Goal: Task Accomplishment & Management: Manage account settings

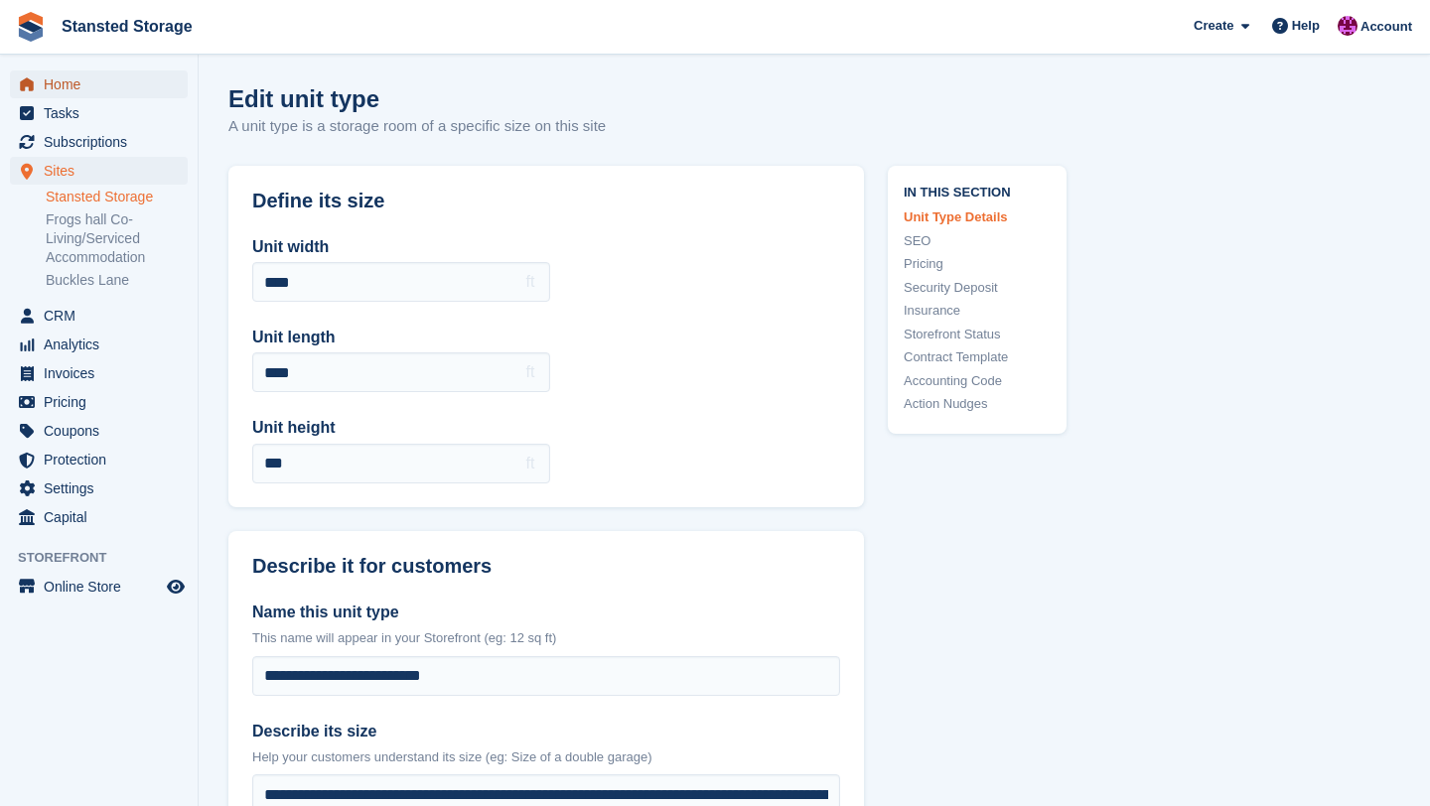
click at [67, 88] on span "Home" at bounding box center [103, 85] width 119 height 28
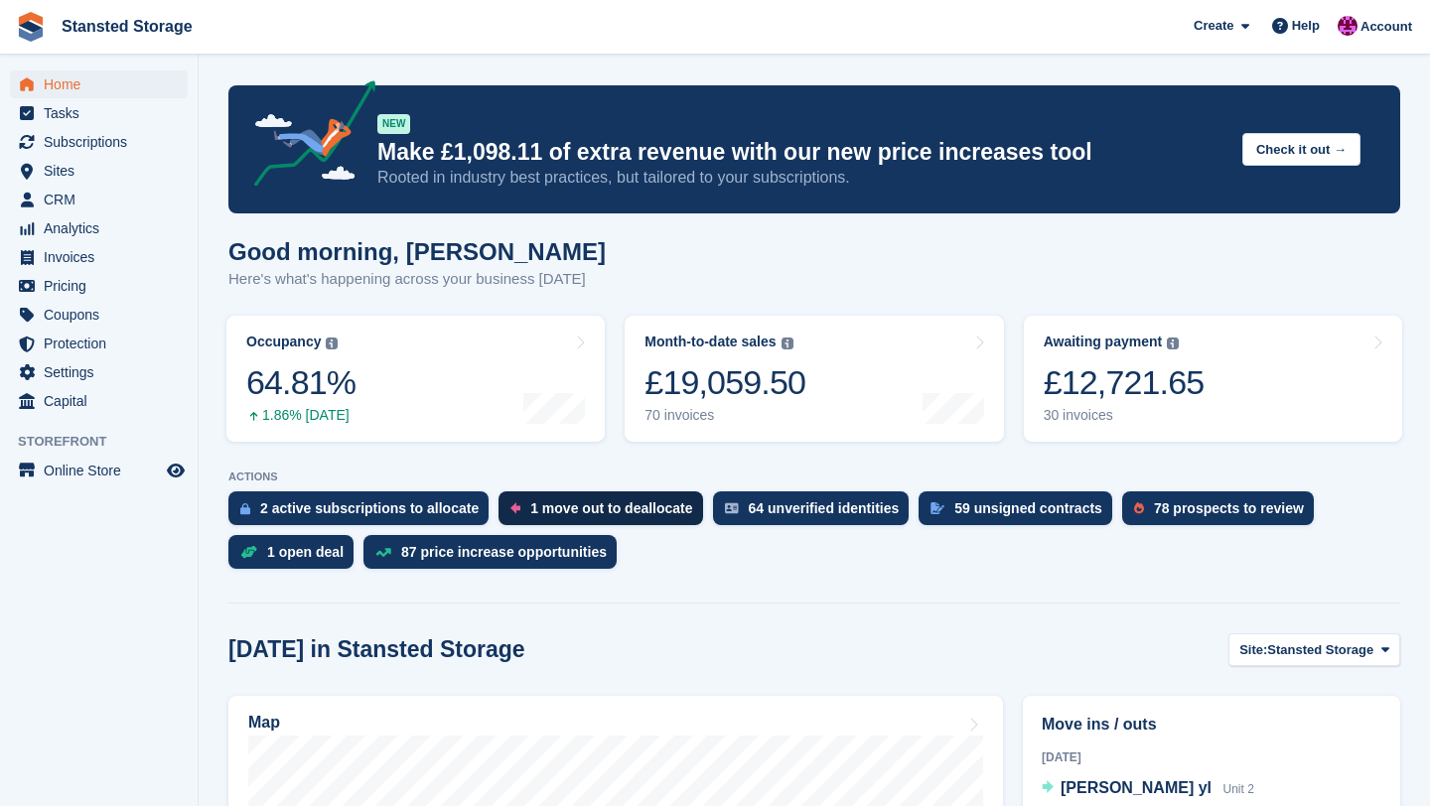
click at [658, 506] on div "1 move out to deallocate" at bounding box center [611, 508] width 162 height 16
click at [134, 147] on span "Subscriptions" at bounding box center [103, 142] width 119 height 28
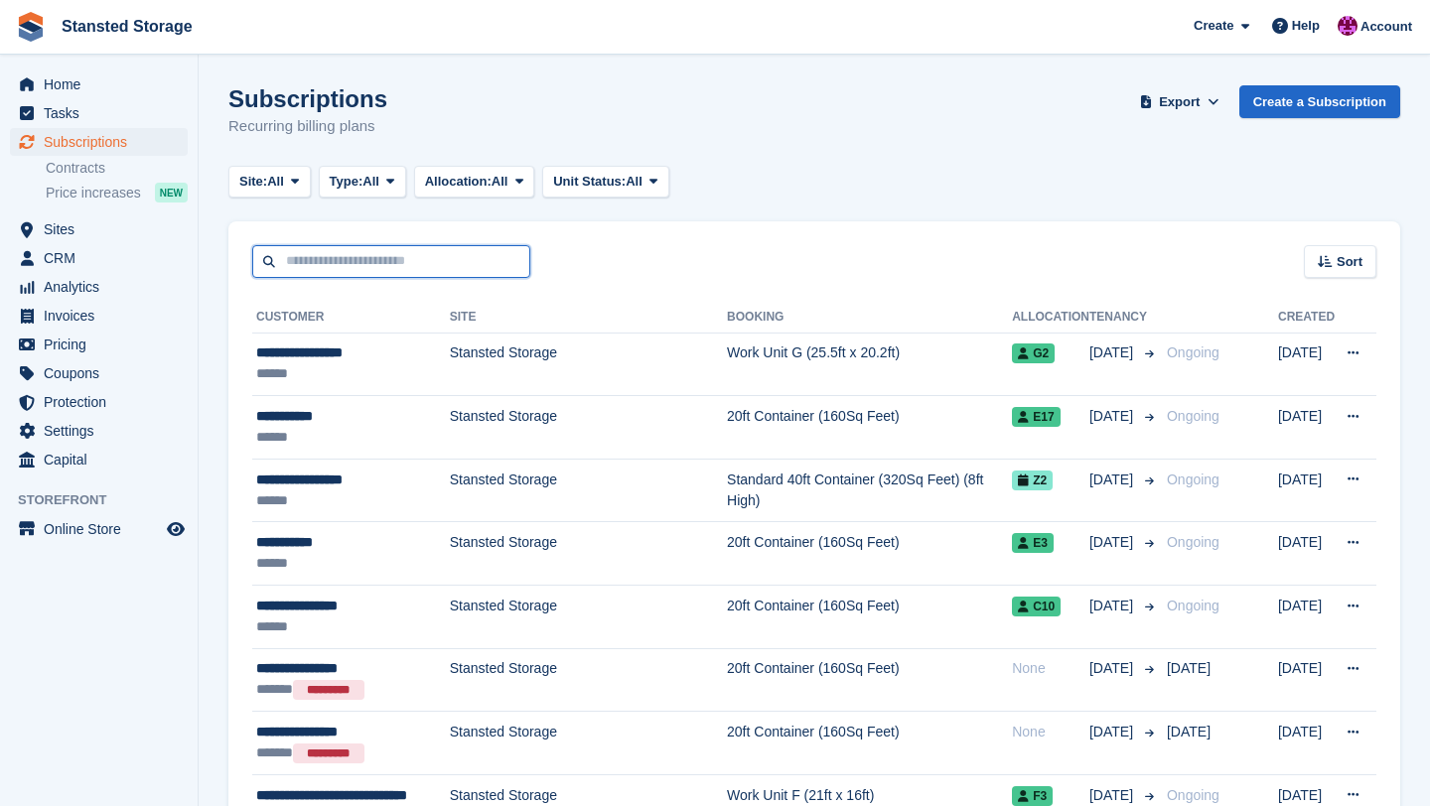
click at [305, 267] on input "text" at bounding box center [391, 261] width 278 height 33
type input "**********"
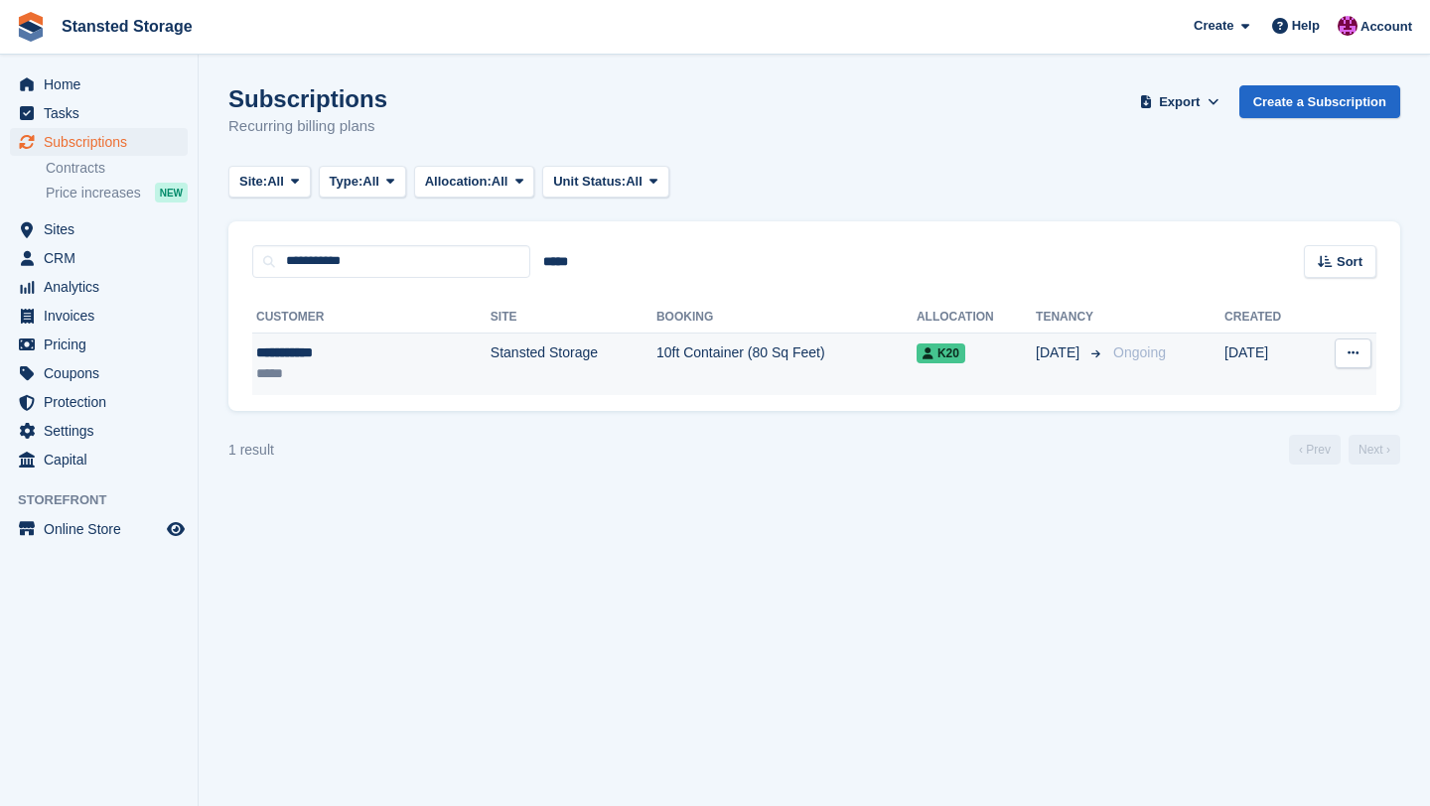
click at [503, 378] on td "Stansted Storage" at bounding box center [574, 364] width 166 height 63
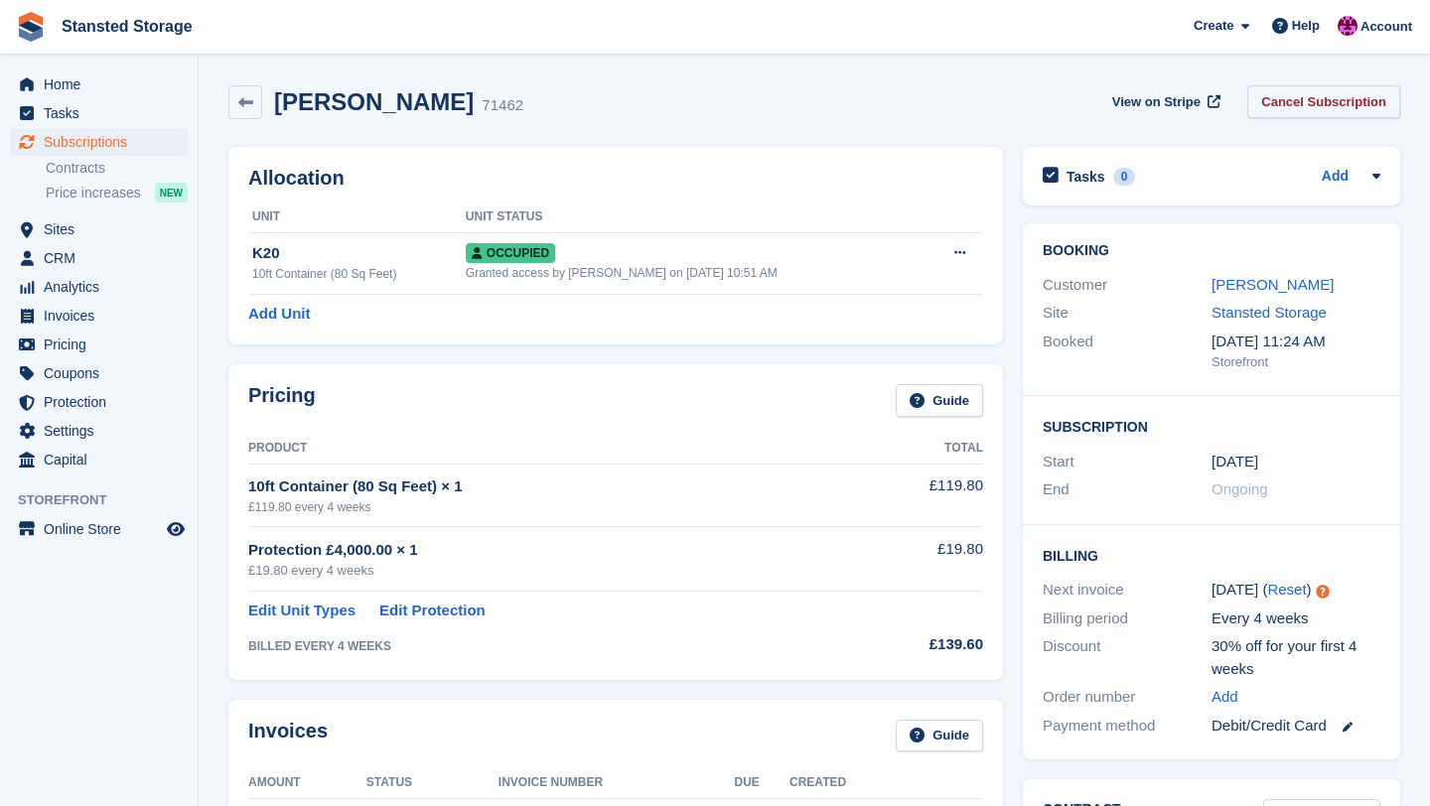
click at [1263, 110] on link "Cancel Subscription" at bounding box center [1323, 101] width 153 height 33
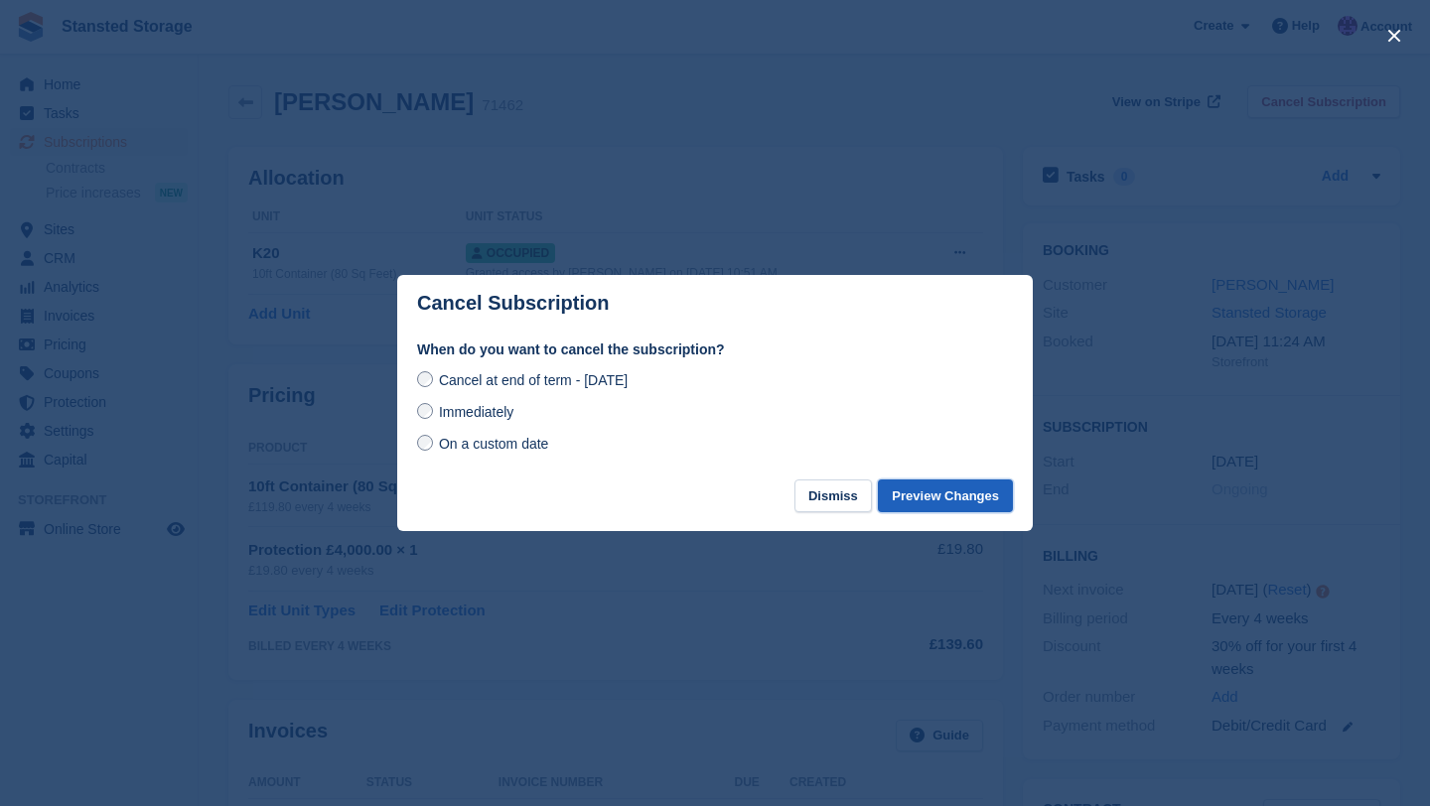
click at [936, 500] on button "Preview Changes" at bounding box center [945, 496] width 135 height 33
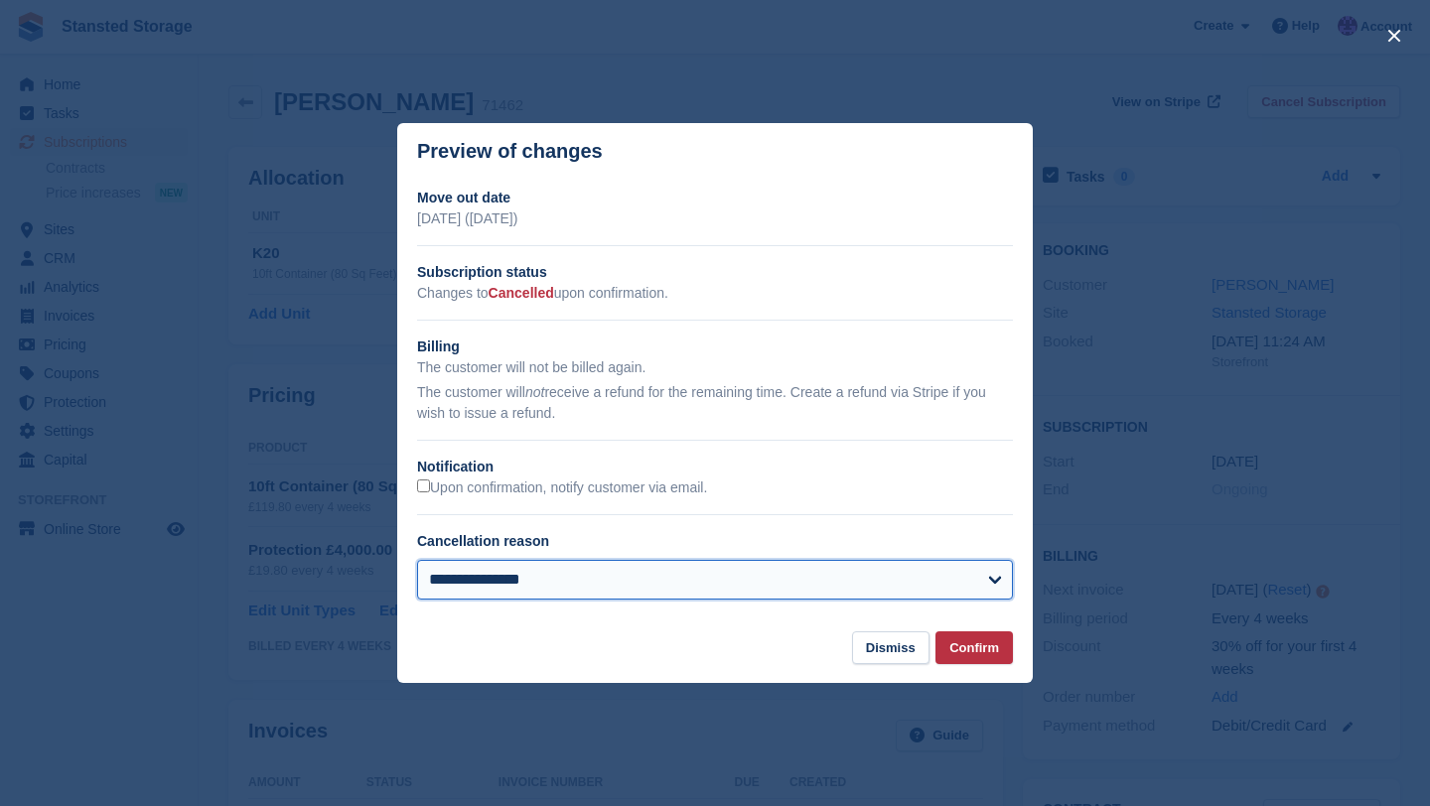
click at [870, 577] on select "**********" at bounding box center [715, 580] width 596 height 40
select select "**********"
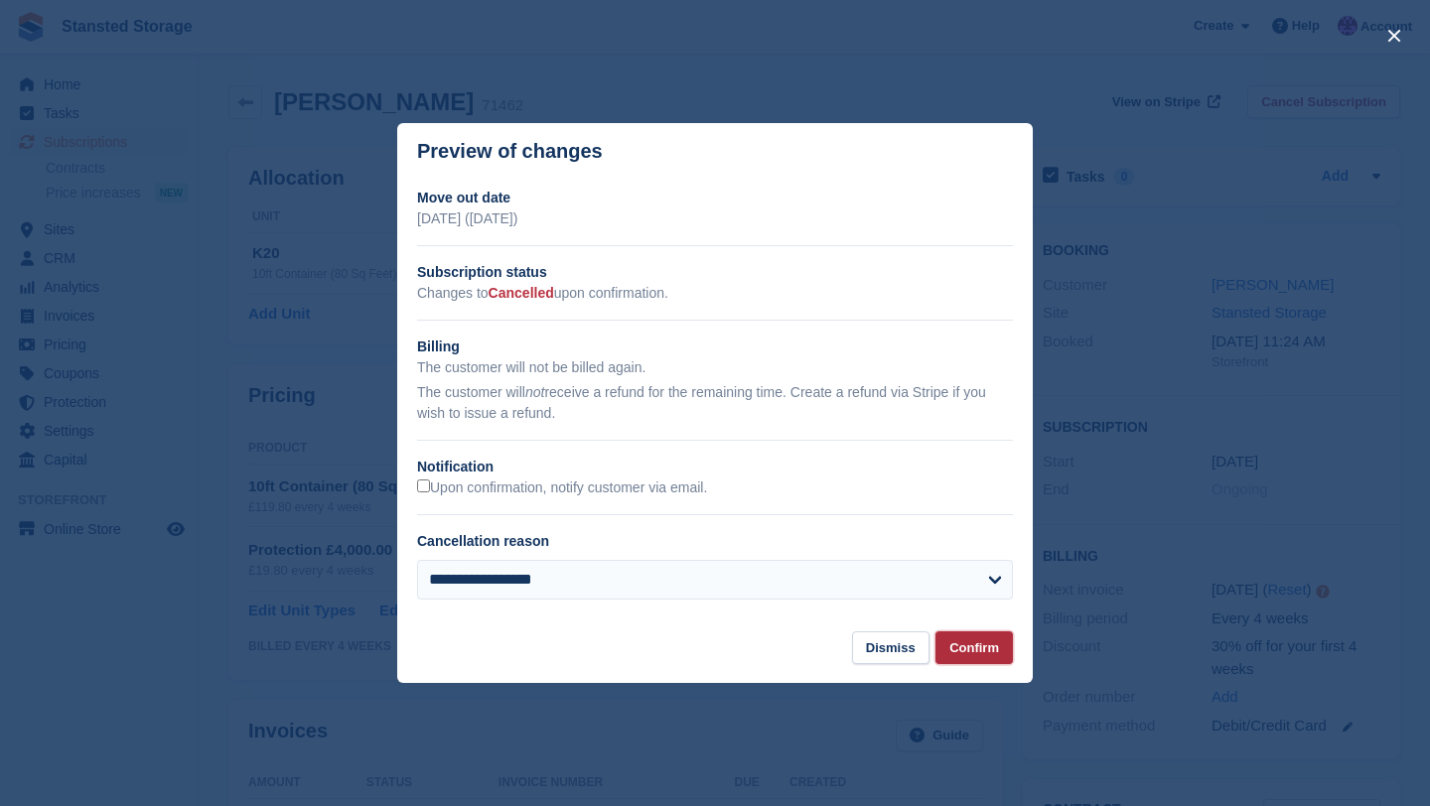
click at [959, 643] on button "Confirm" at bounding box center [973, 648] width 77 height 33
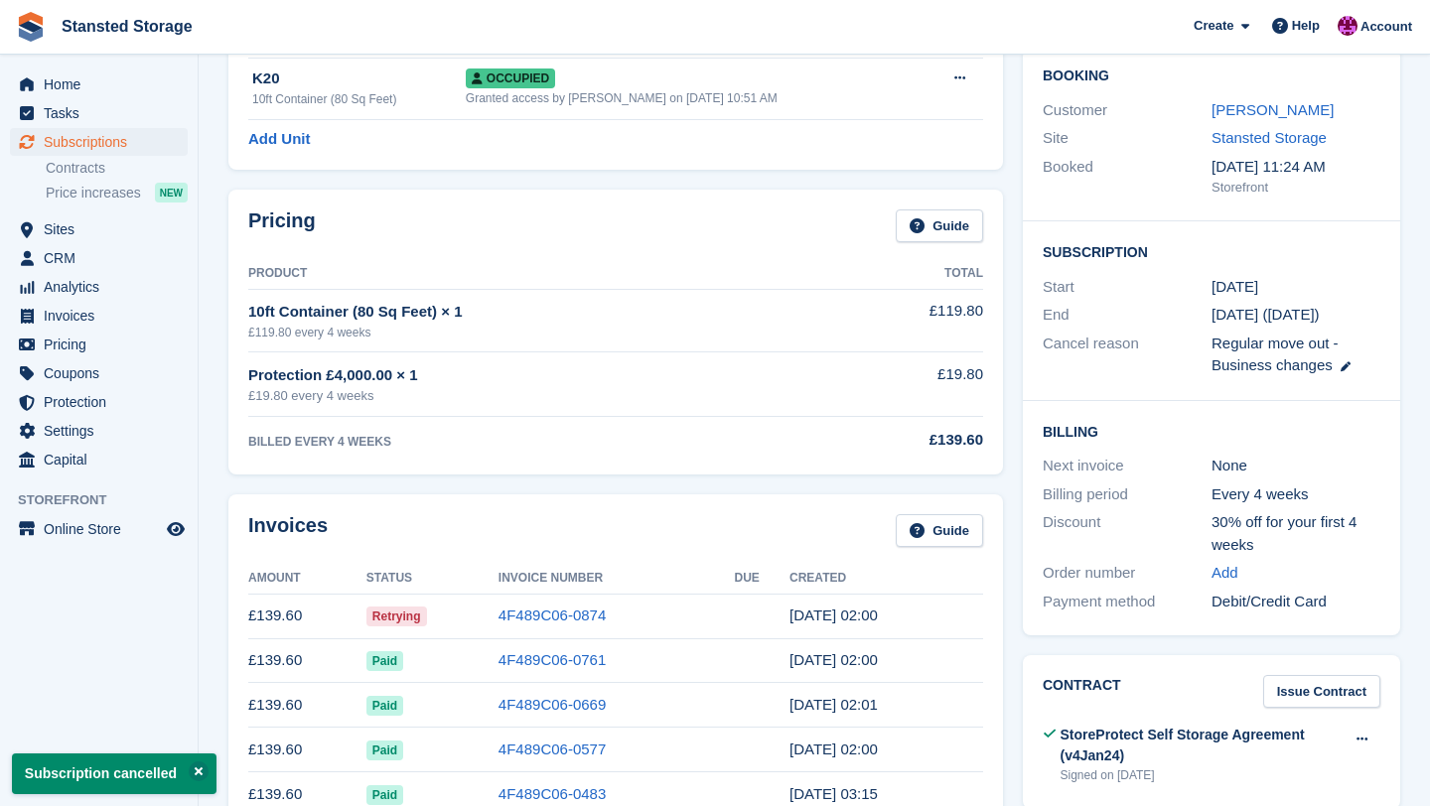
scroll to position [181, 0]
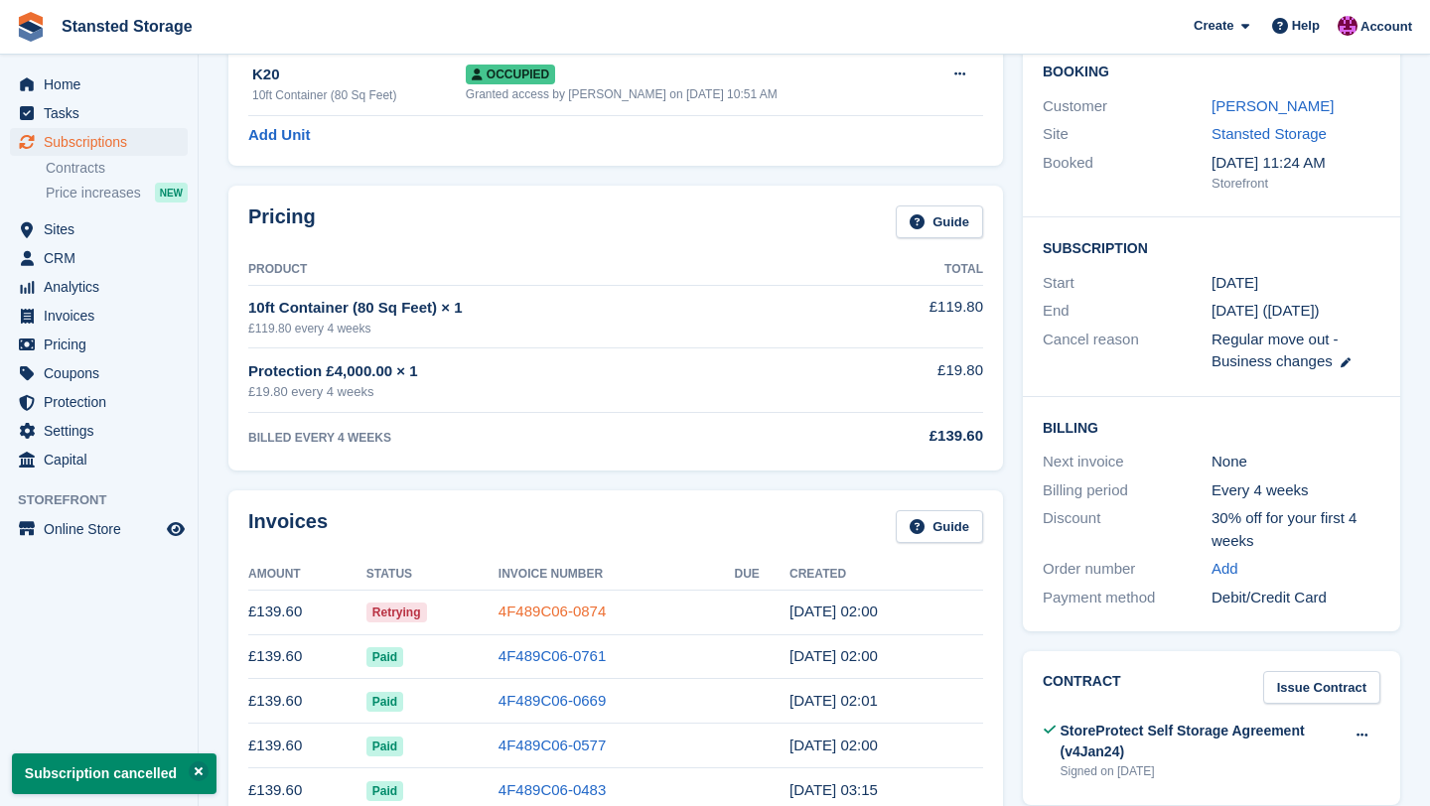
click at [555, 618] on link "4F489C06-0874" at bounding box center [552, 611] width 107 height 17
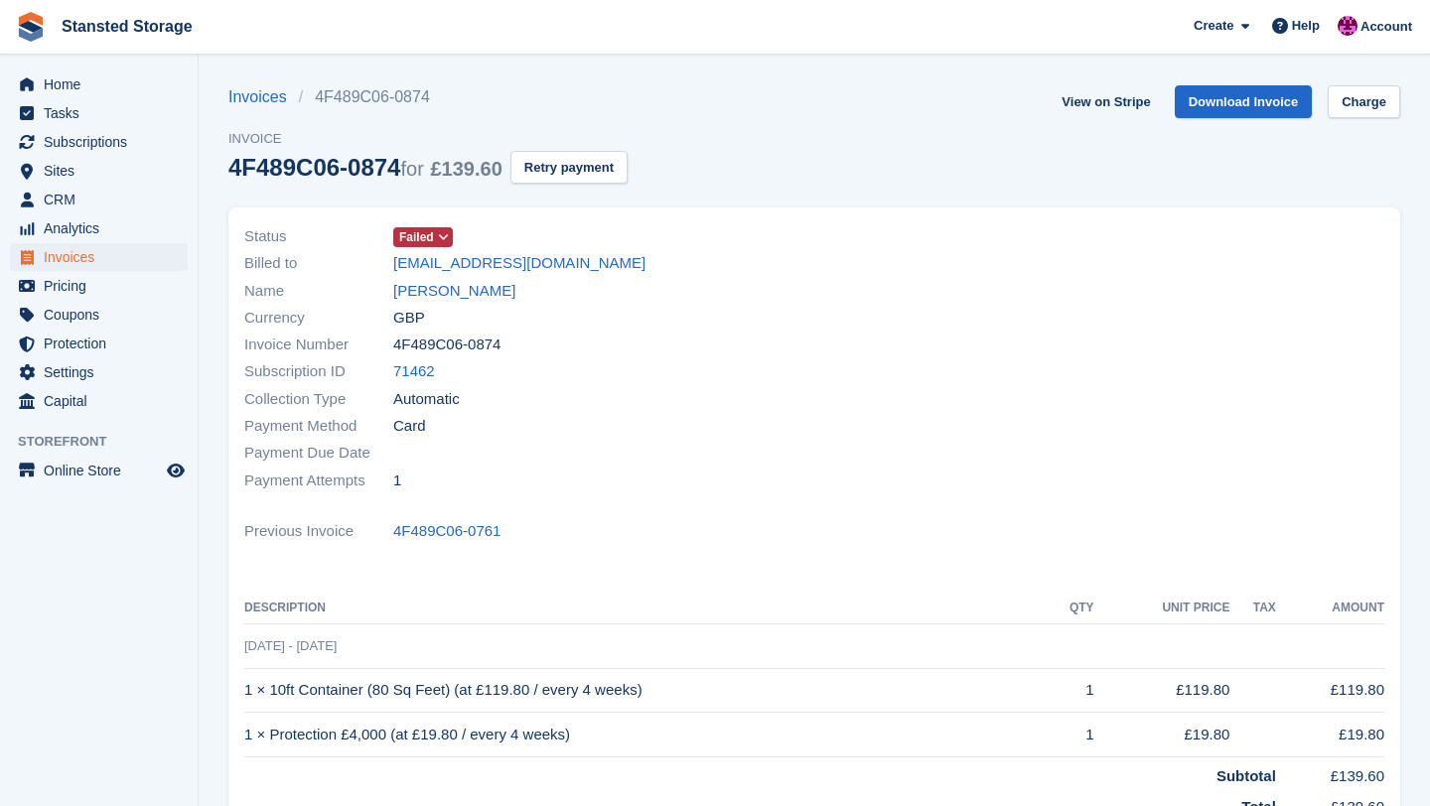
click at [450, 243] on span at bounding box center [444, 237] width 16 height 16
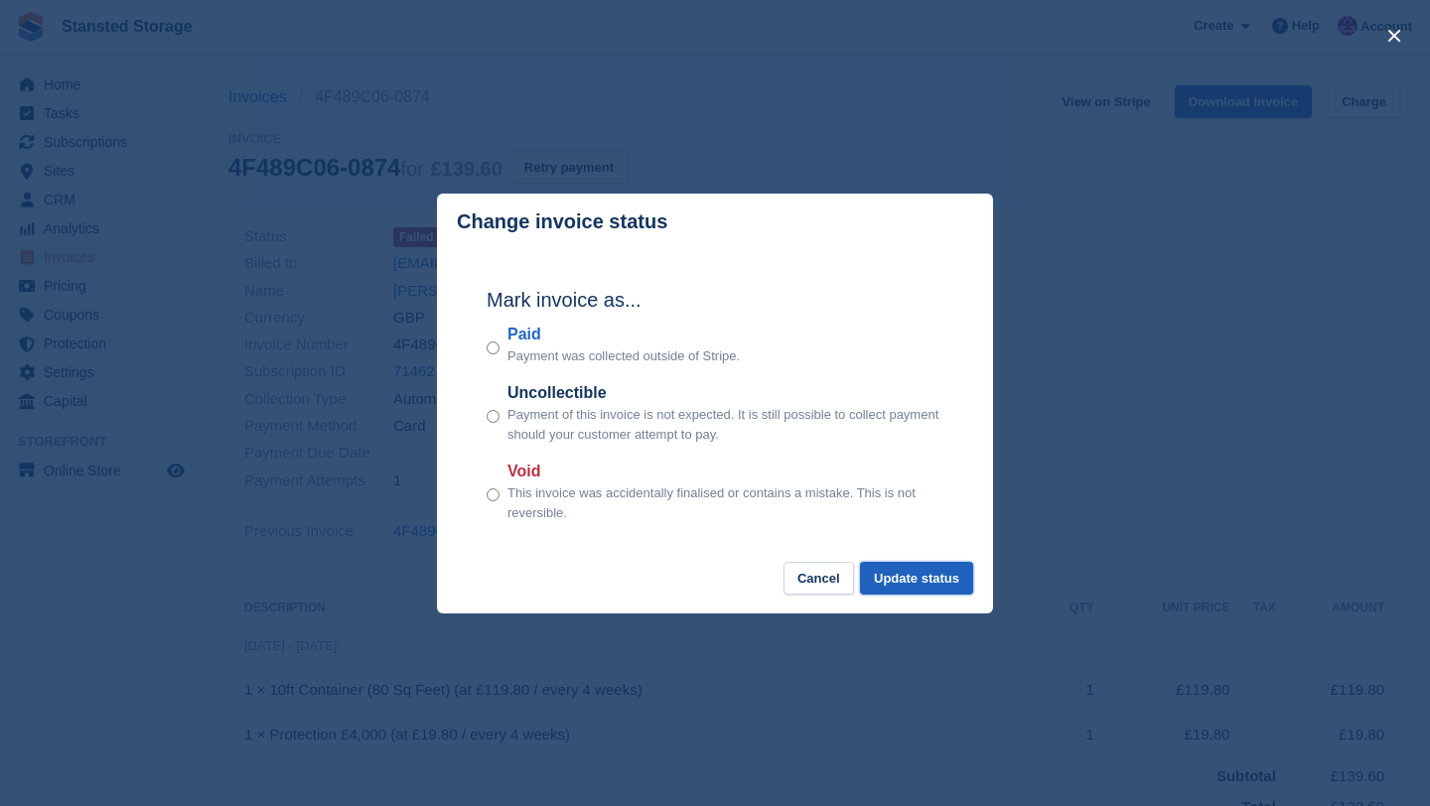
click at [885, 583] on button "Update status" at bounding box center [916, 578] width 113 height 33
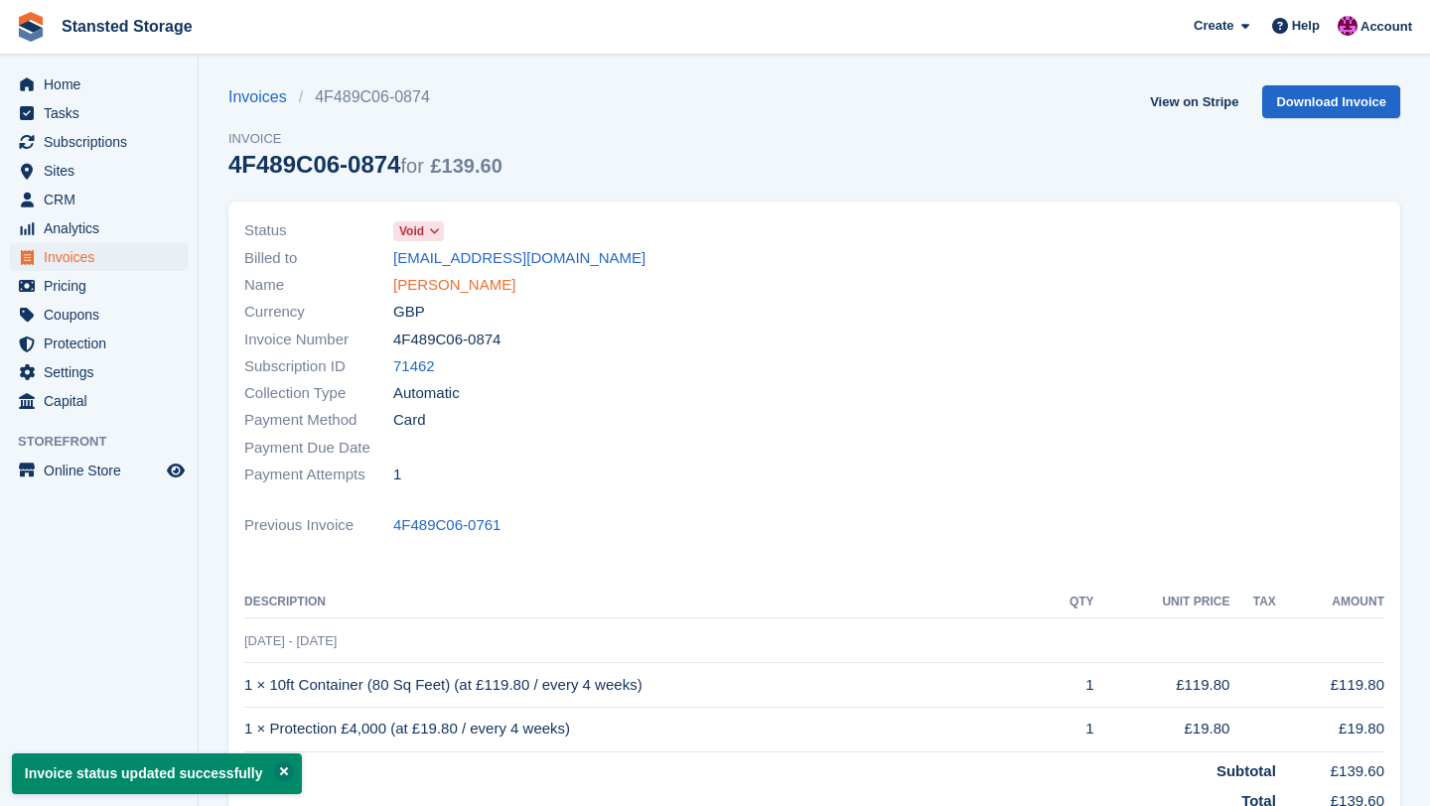
click at [475, 291] on link "Robert Kemp" at bounding box center [454, 285] width 122 height 23
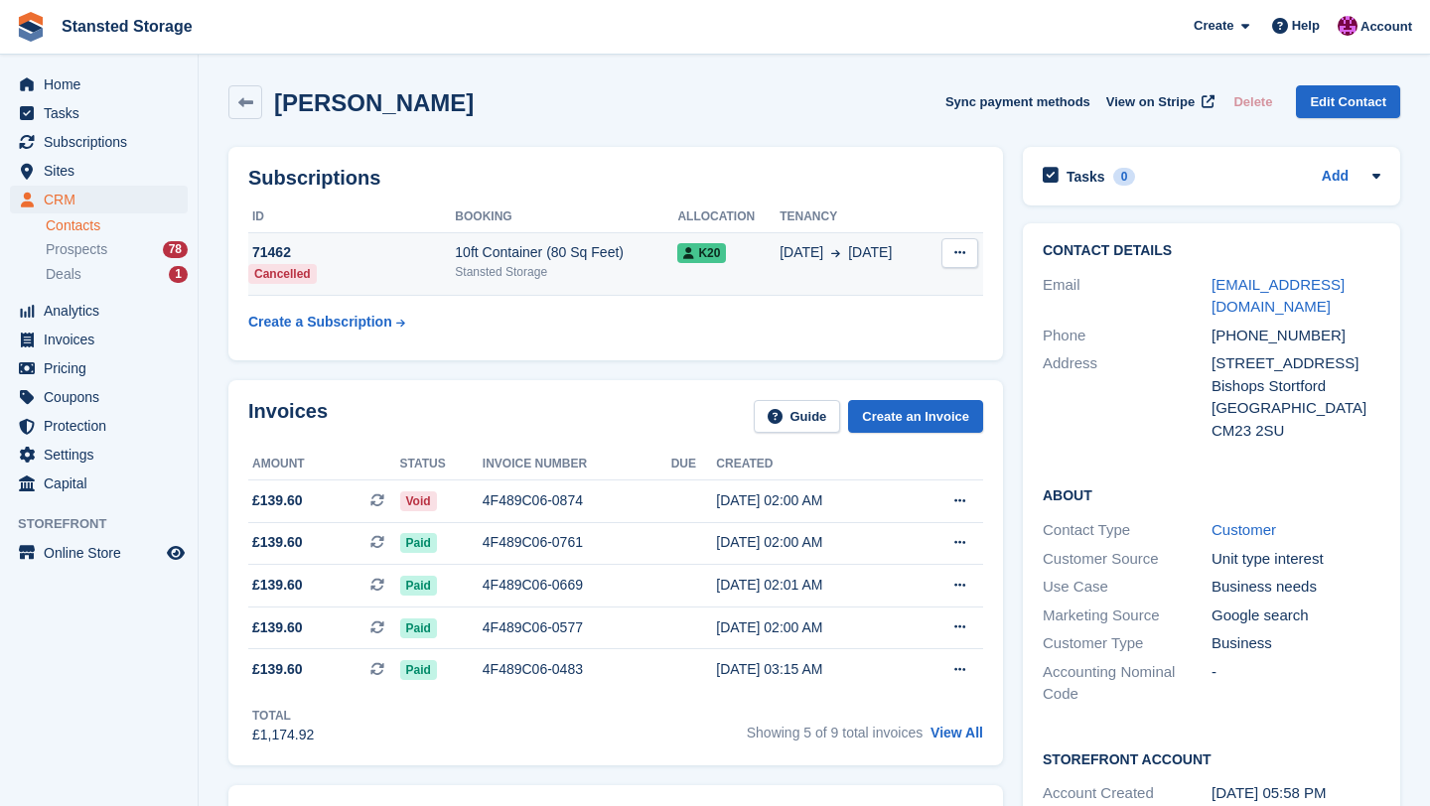
click at [959, 254] on icon at bounding box center [959, 252] width 11 height 13
click at [625, 269] on div "Stansted Storage" at bounding box center [566, 272] width 222 height 18
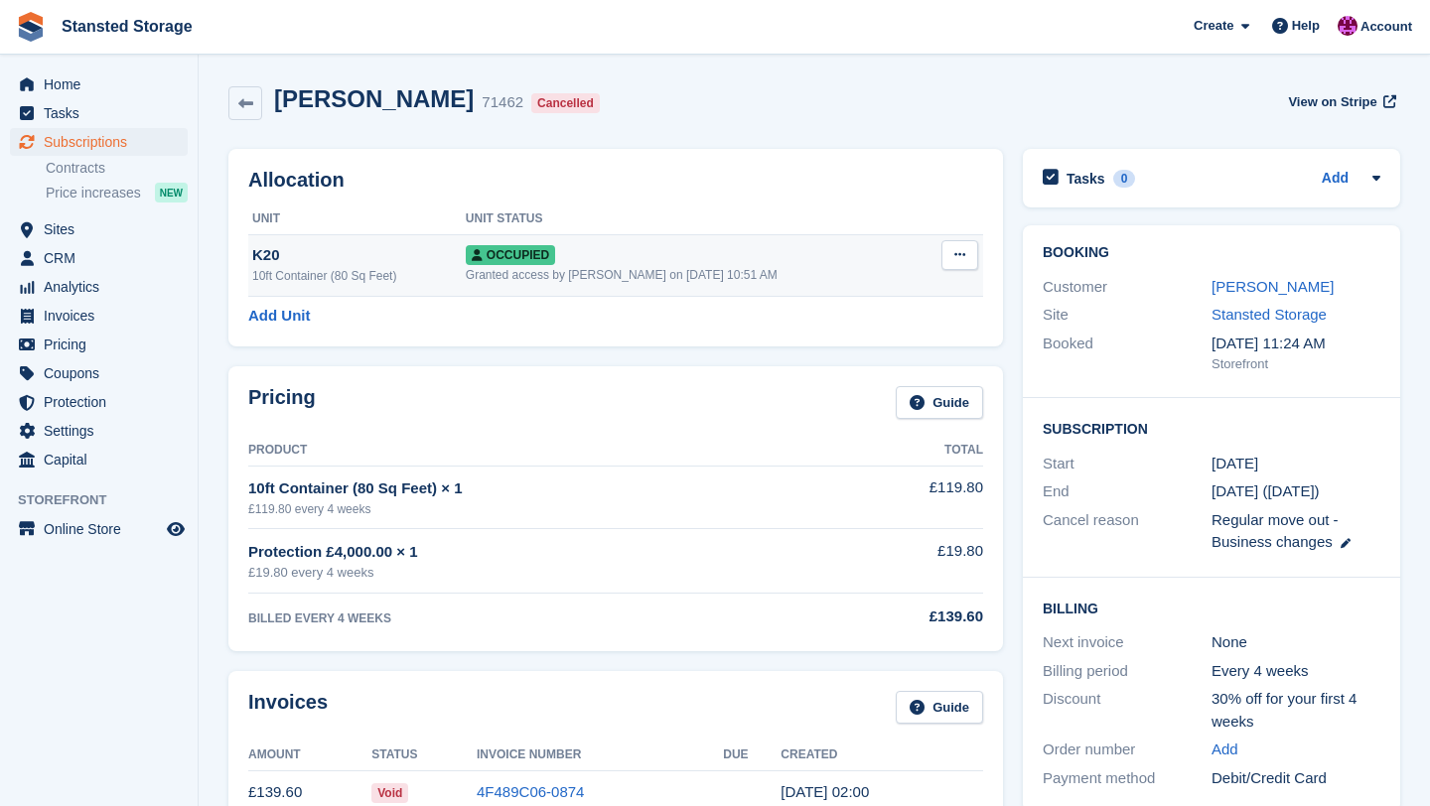
click at [953, 263] on button at bounding box center [959, 255] width 37 height 30
click at [881, 359] on p "Deallocate" at bounding box center [882, 363] width 173 height 26
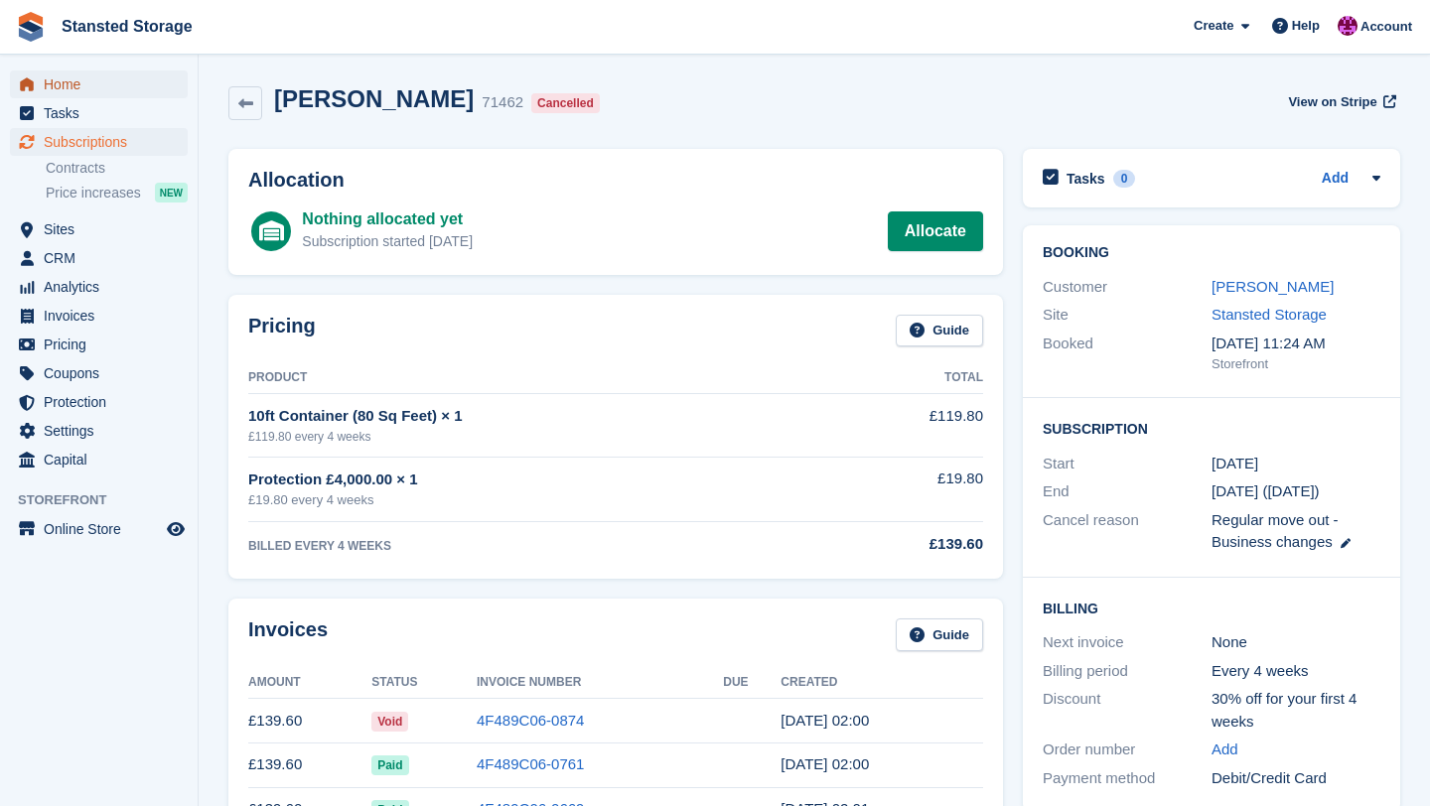
click at [81, 79] on span "Home" at bounding box center [103, 85] width 119 height 28
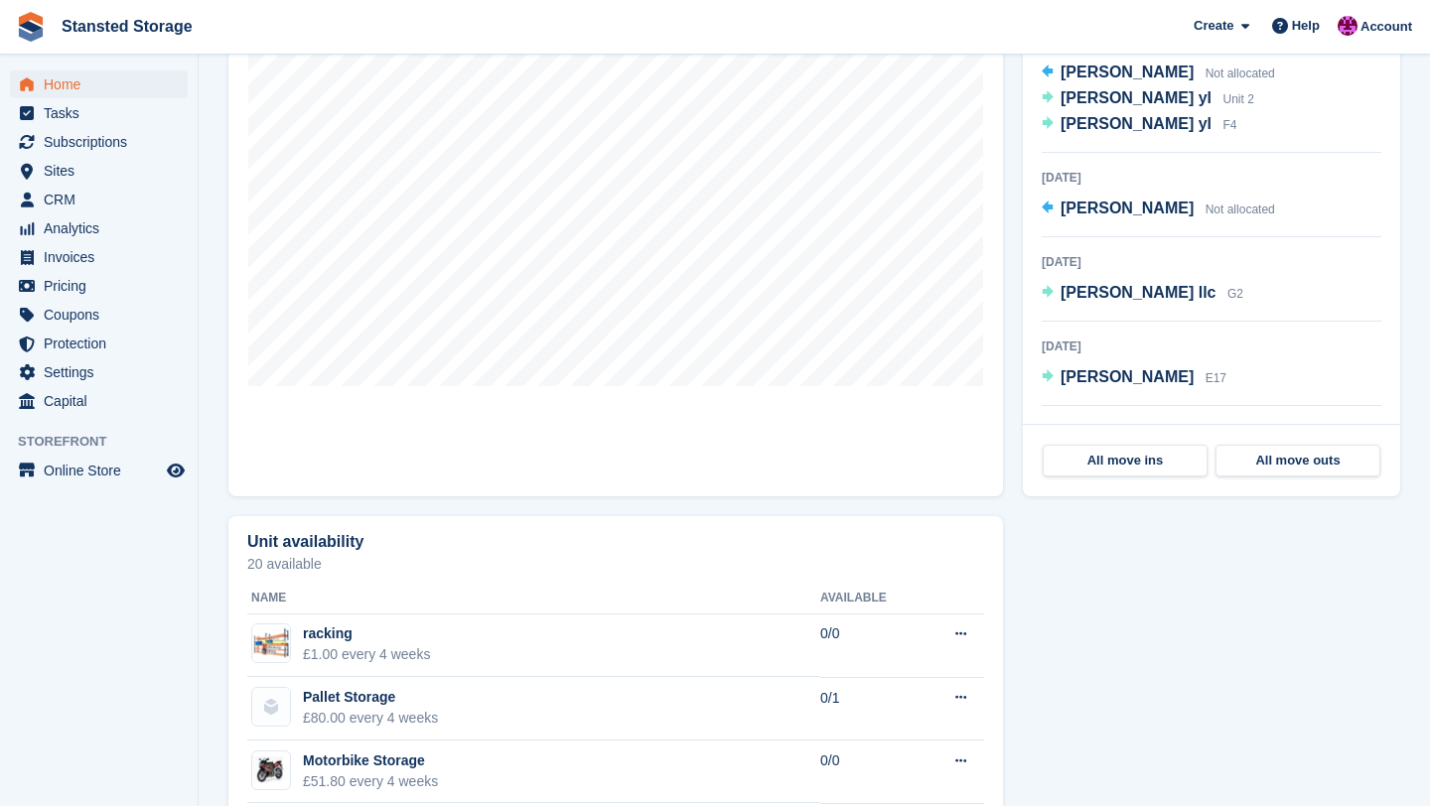
scroll to position [714, 0]
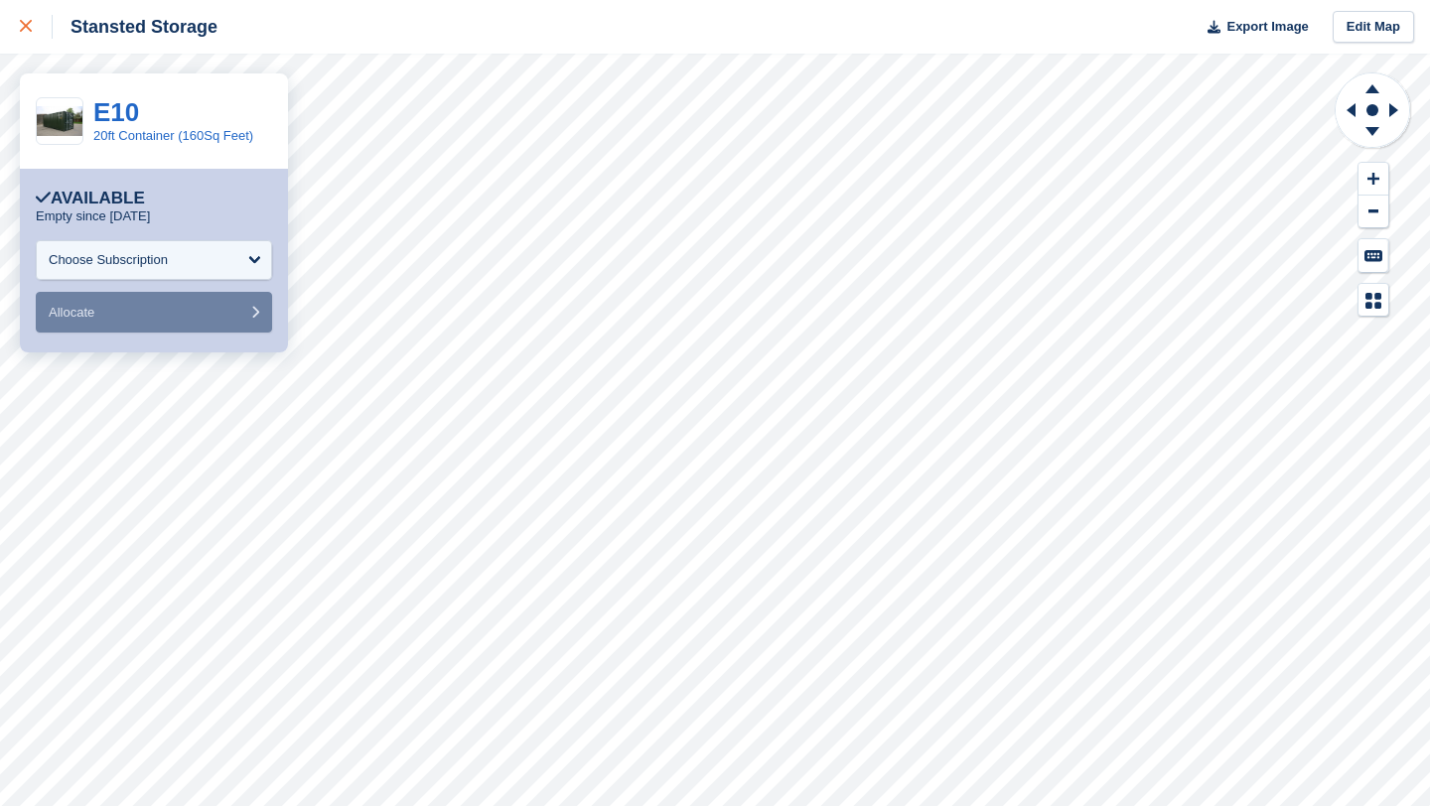
click at [30, 32] on icon at bounding box center [26, 26] width 12 height 12
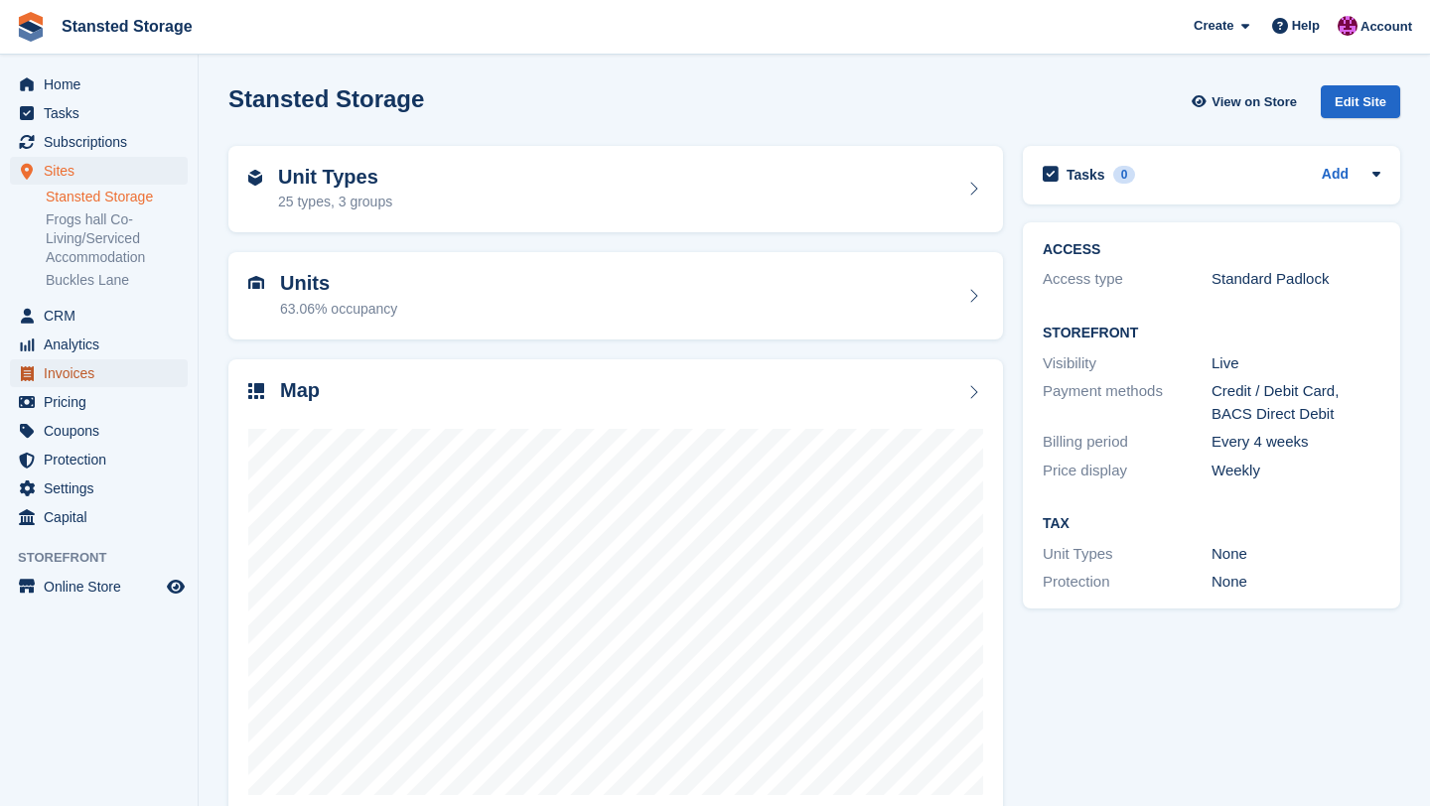
click at [84, 365] on span "Invoices" at bounding box center [103, 373] width 119 height 28
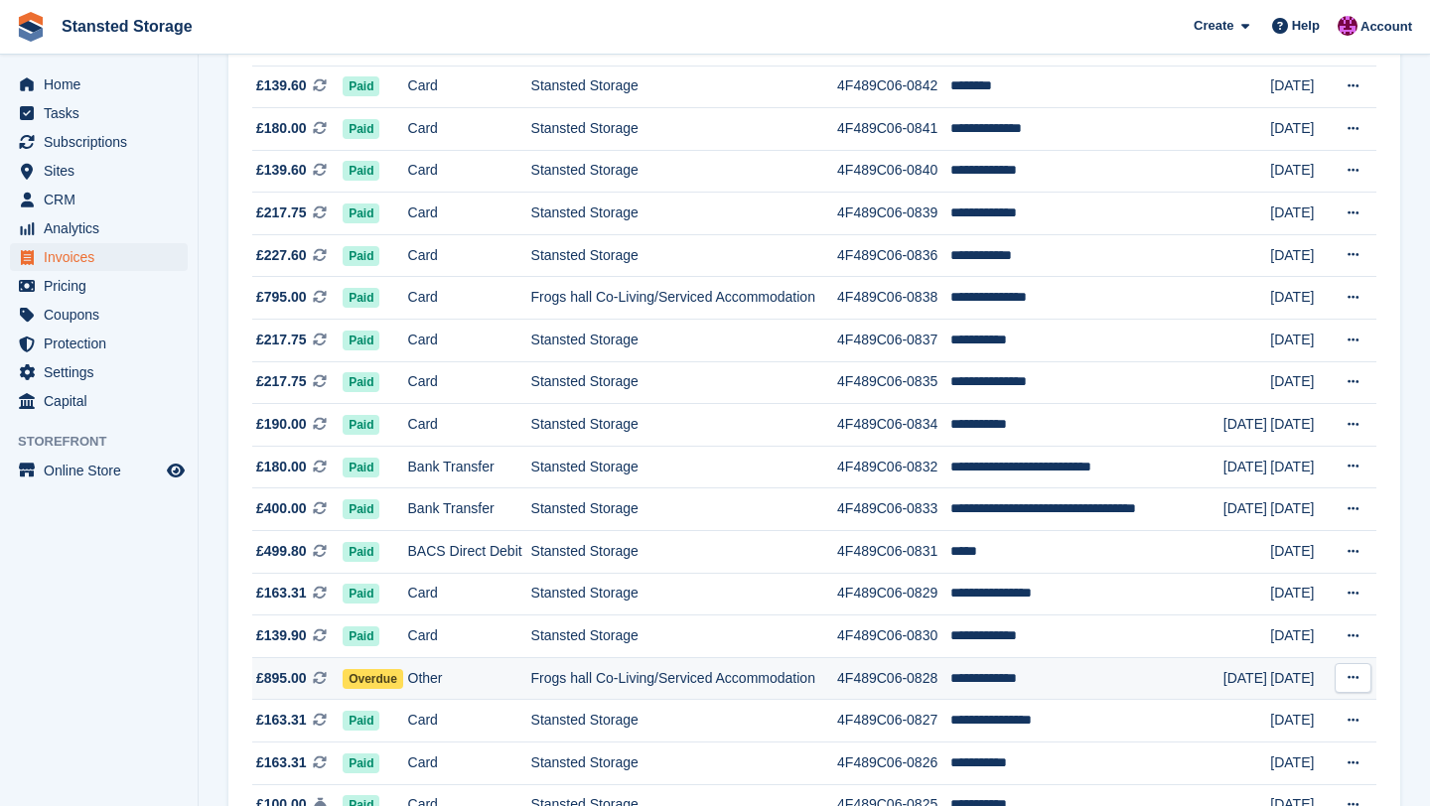
scroll to position [1740, 0]
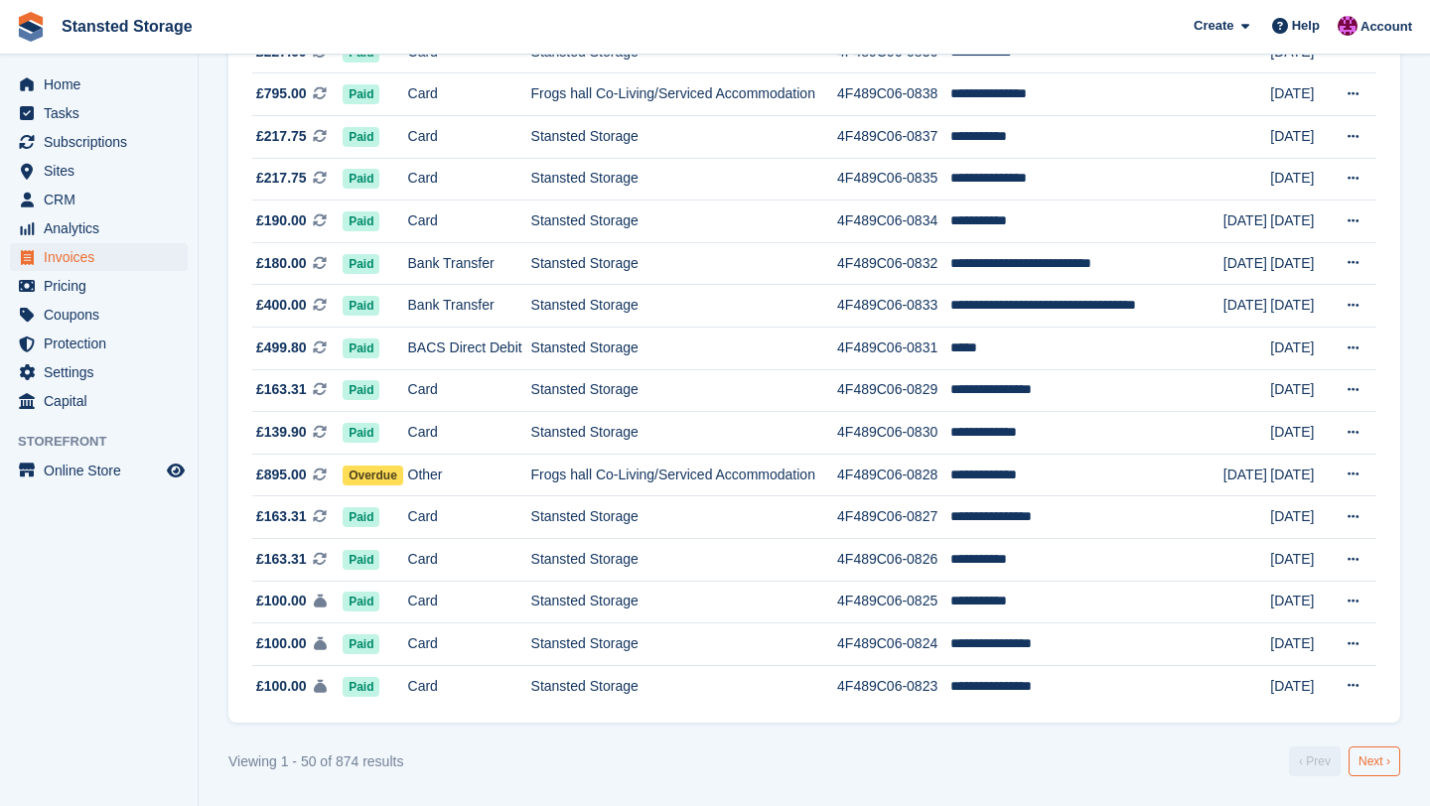
click at [1356, 762] on link "Next ›" at bounding box center [1375, 762] width 52 height 30
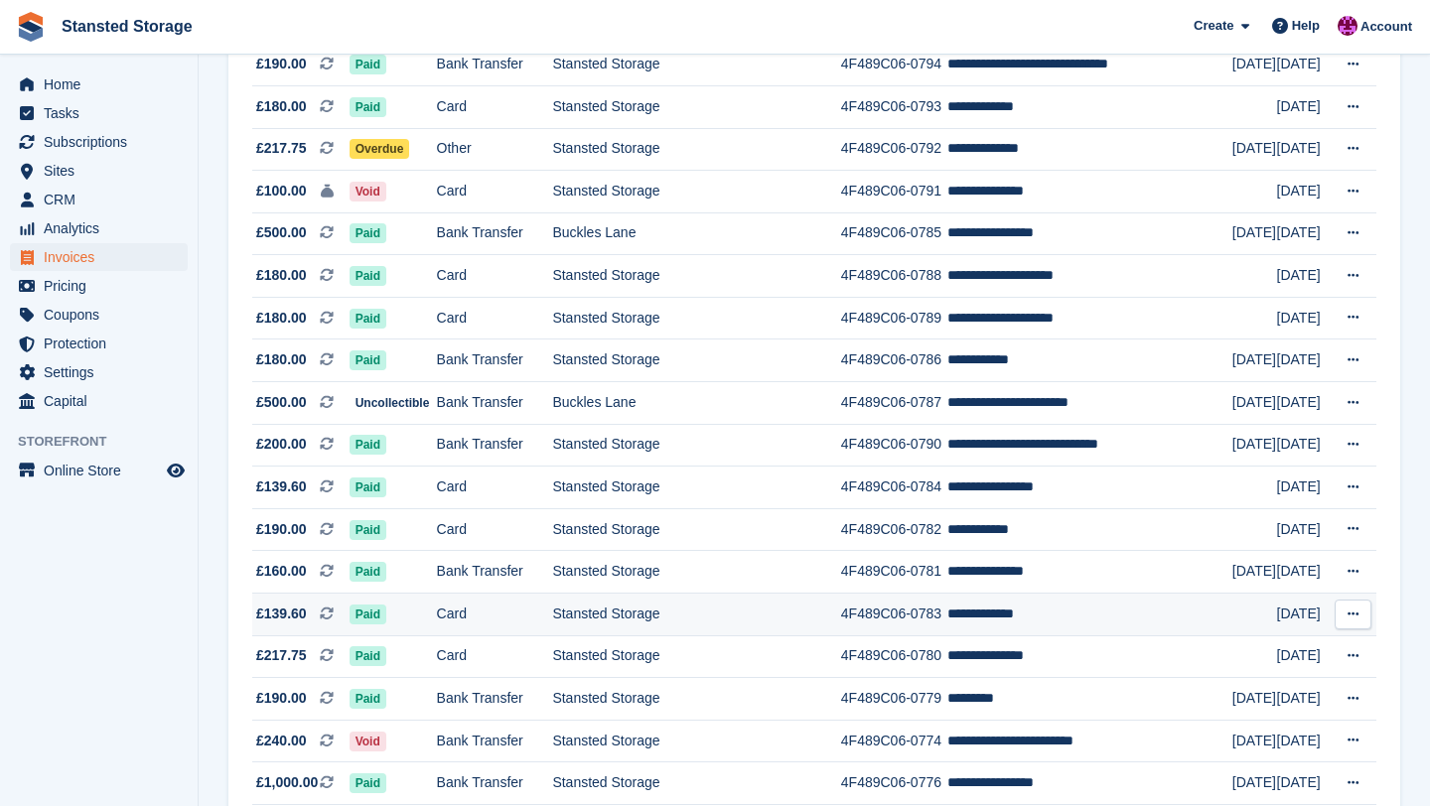
scroll to position [1323, 0]
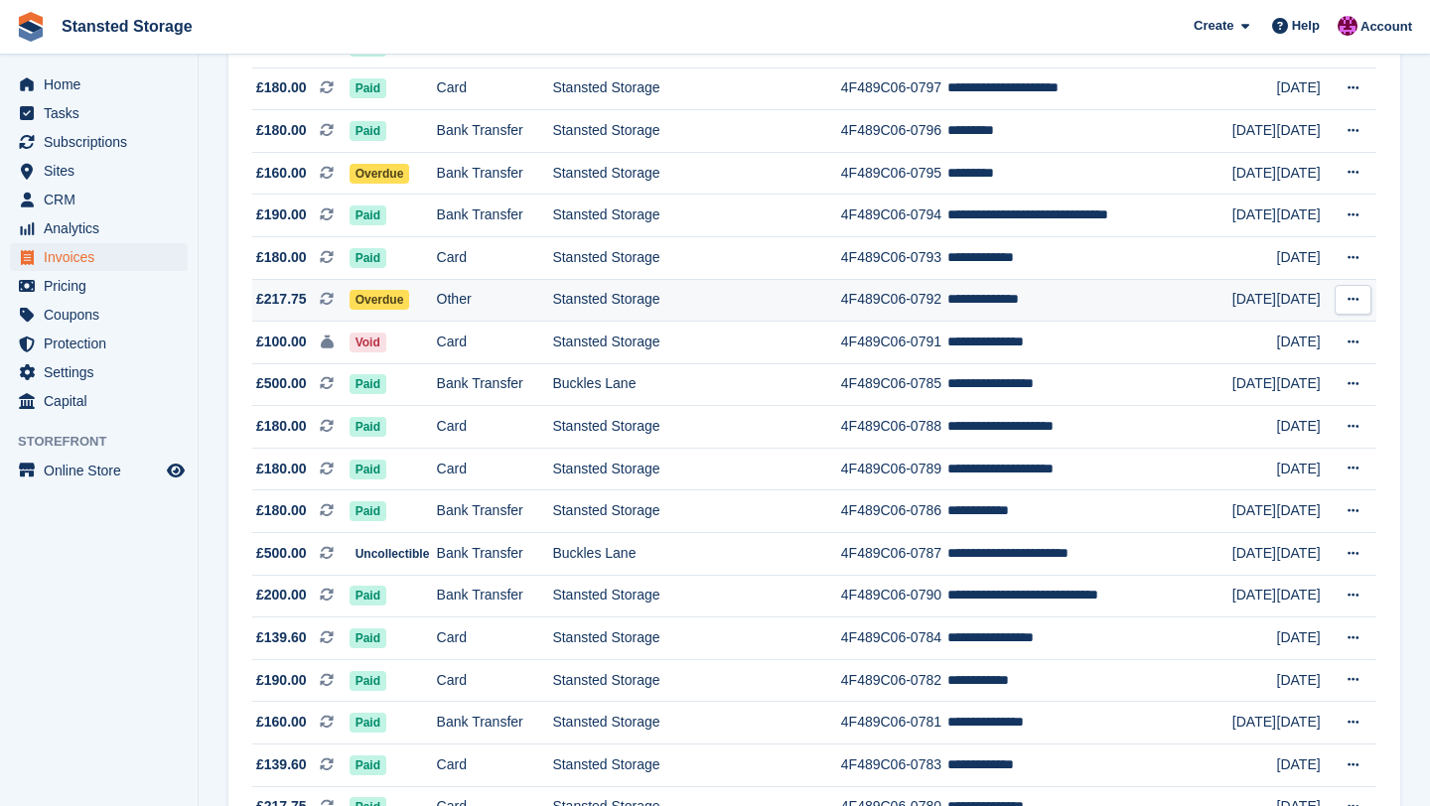
click at [1012, 322] on td "**********" at bounding box center [1089, 300] width 285 height 43
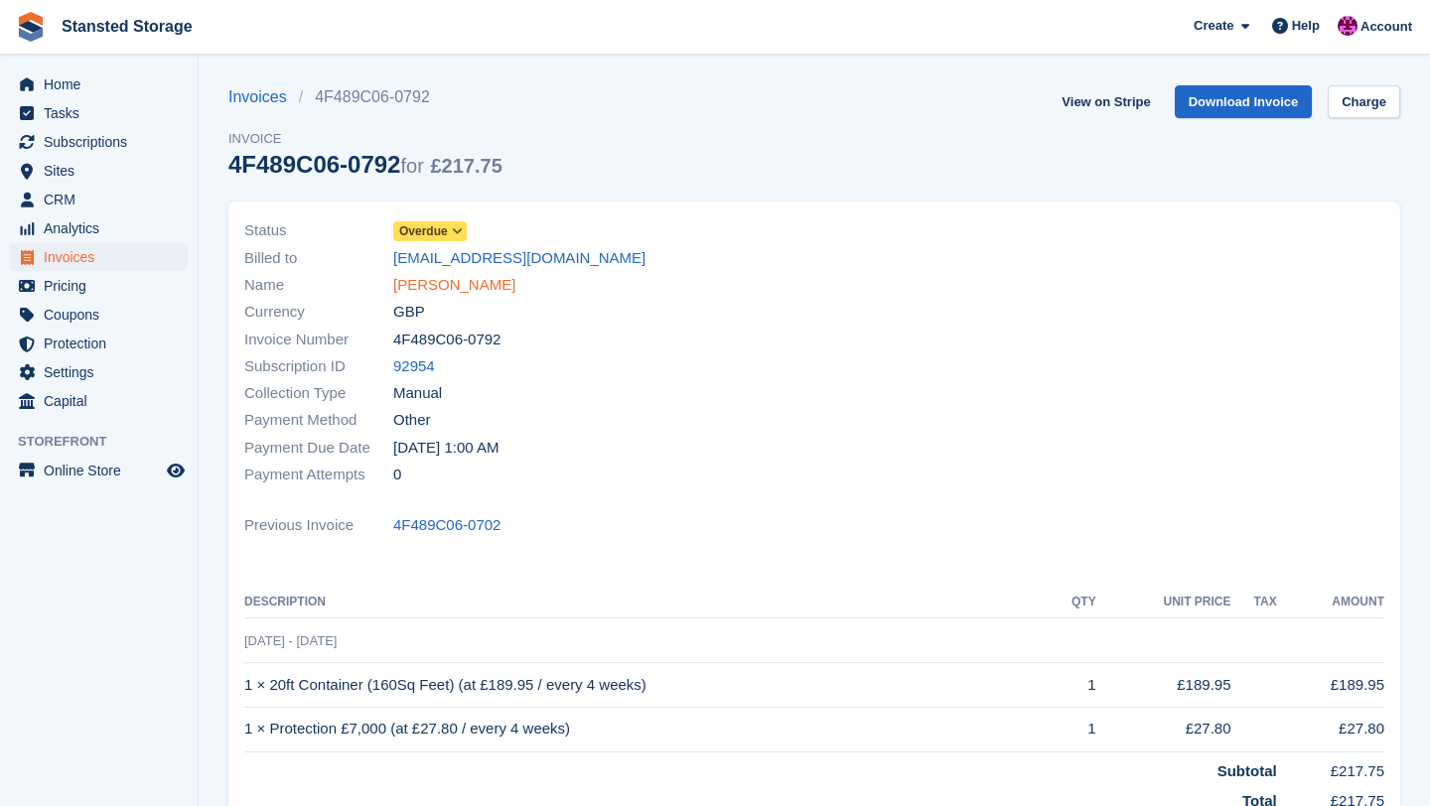
click at [477, 283] on link "[PERSON_NAME]" at bounding box center [454, 285] width 122 height 23
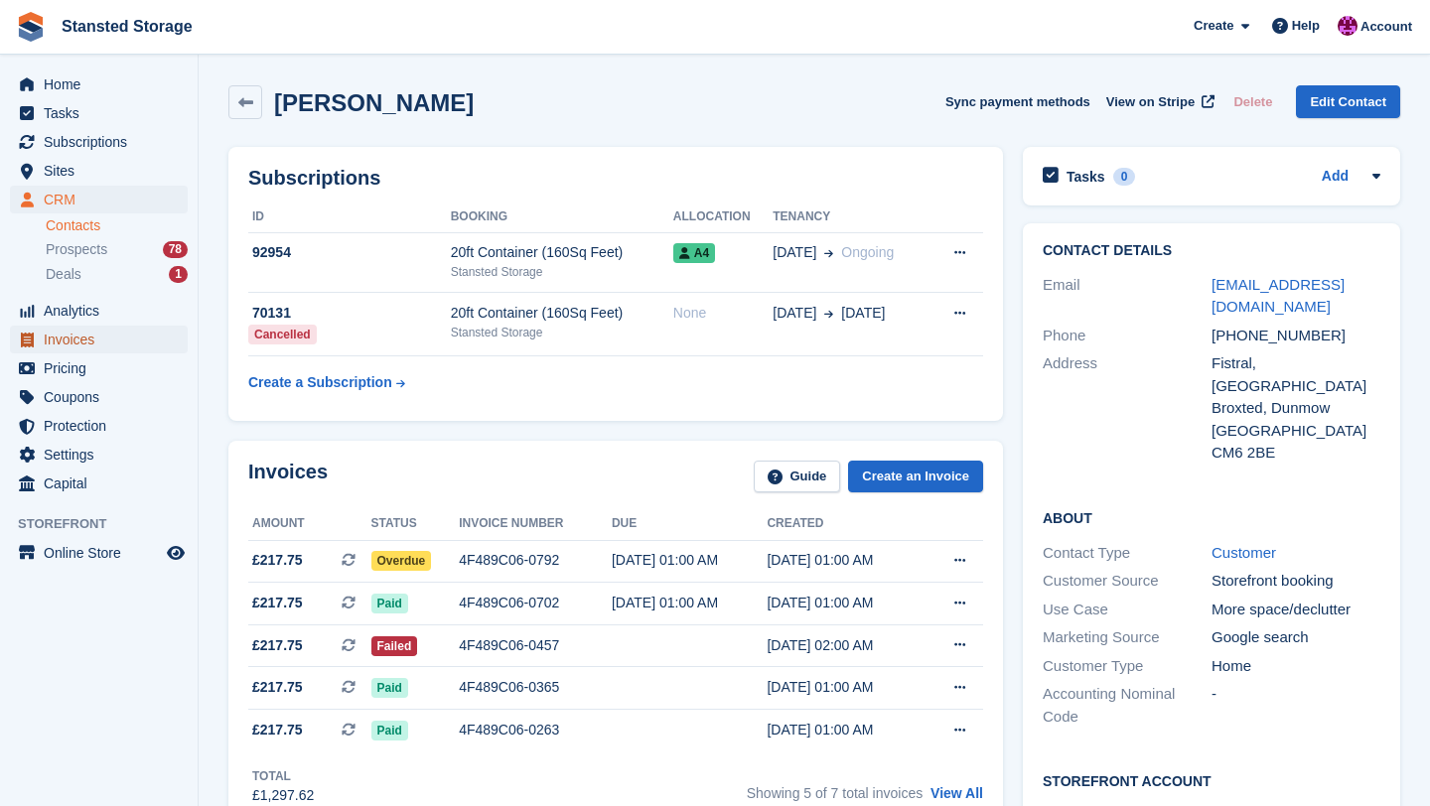
click at [92, 336] on span "Invoices" at bounding box center [103, 340] width 119 height 28
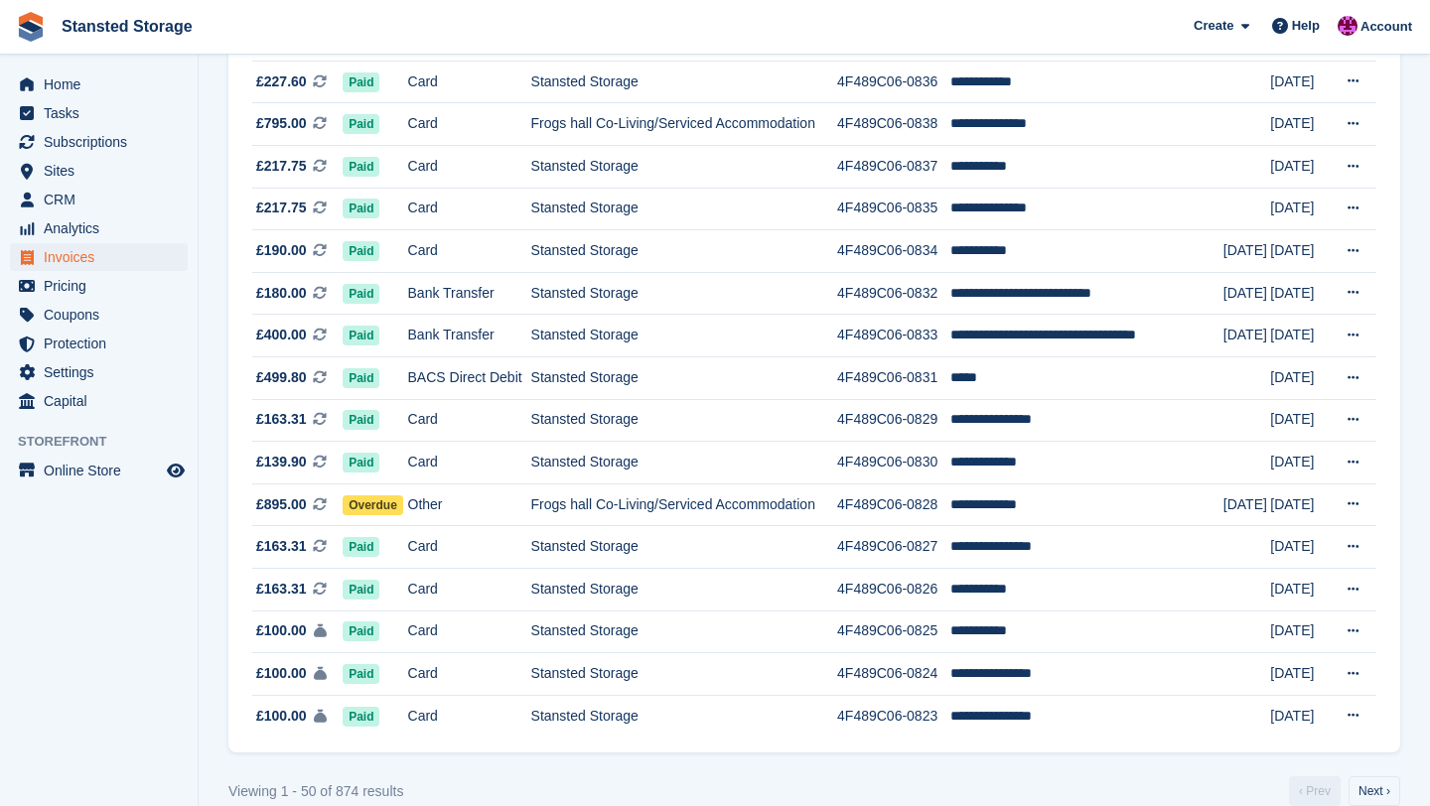
scroll to position [1740, 0]
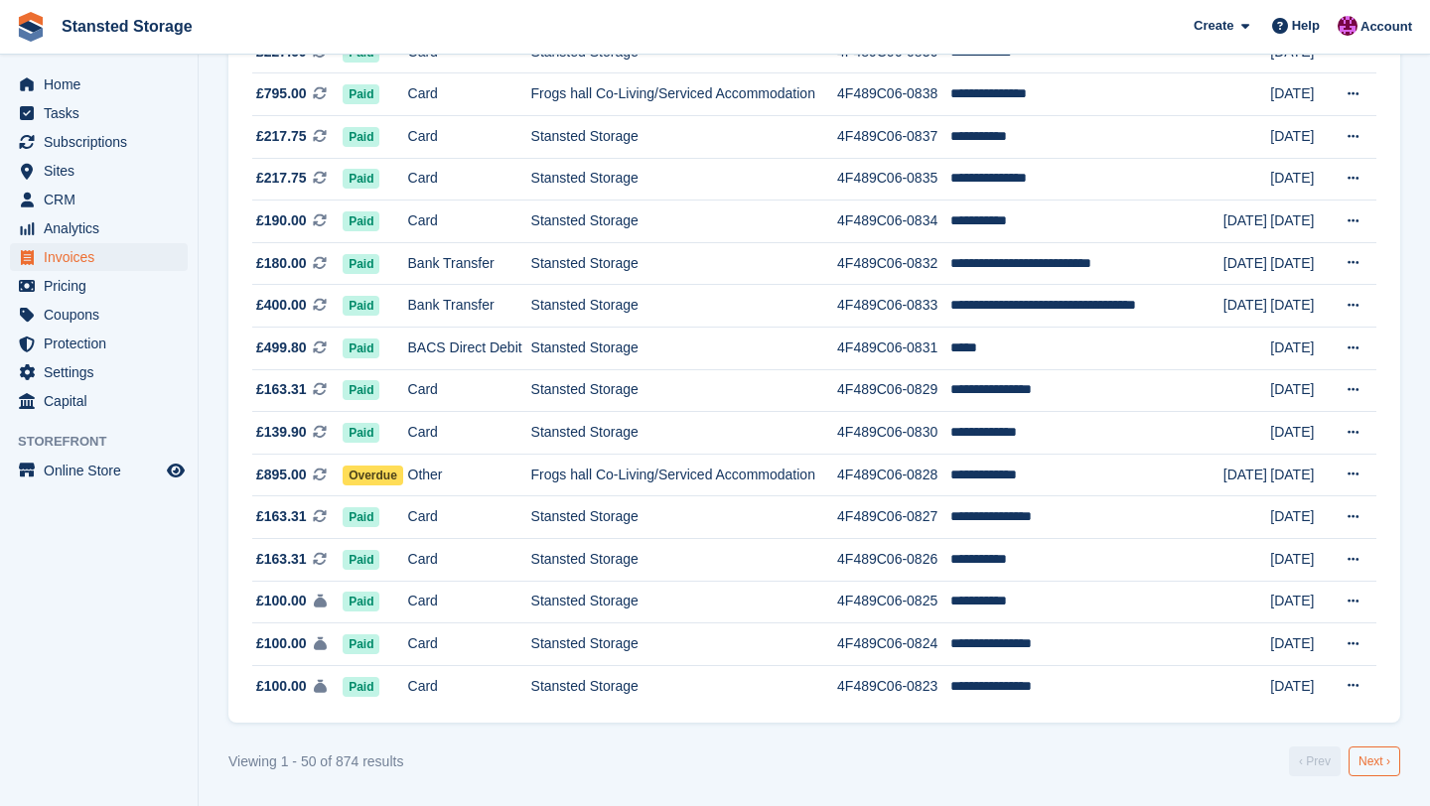
click at [1377, 750] on link "Next ›" at bounding box center [1375, 762] width 52 height 30
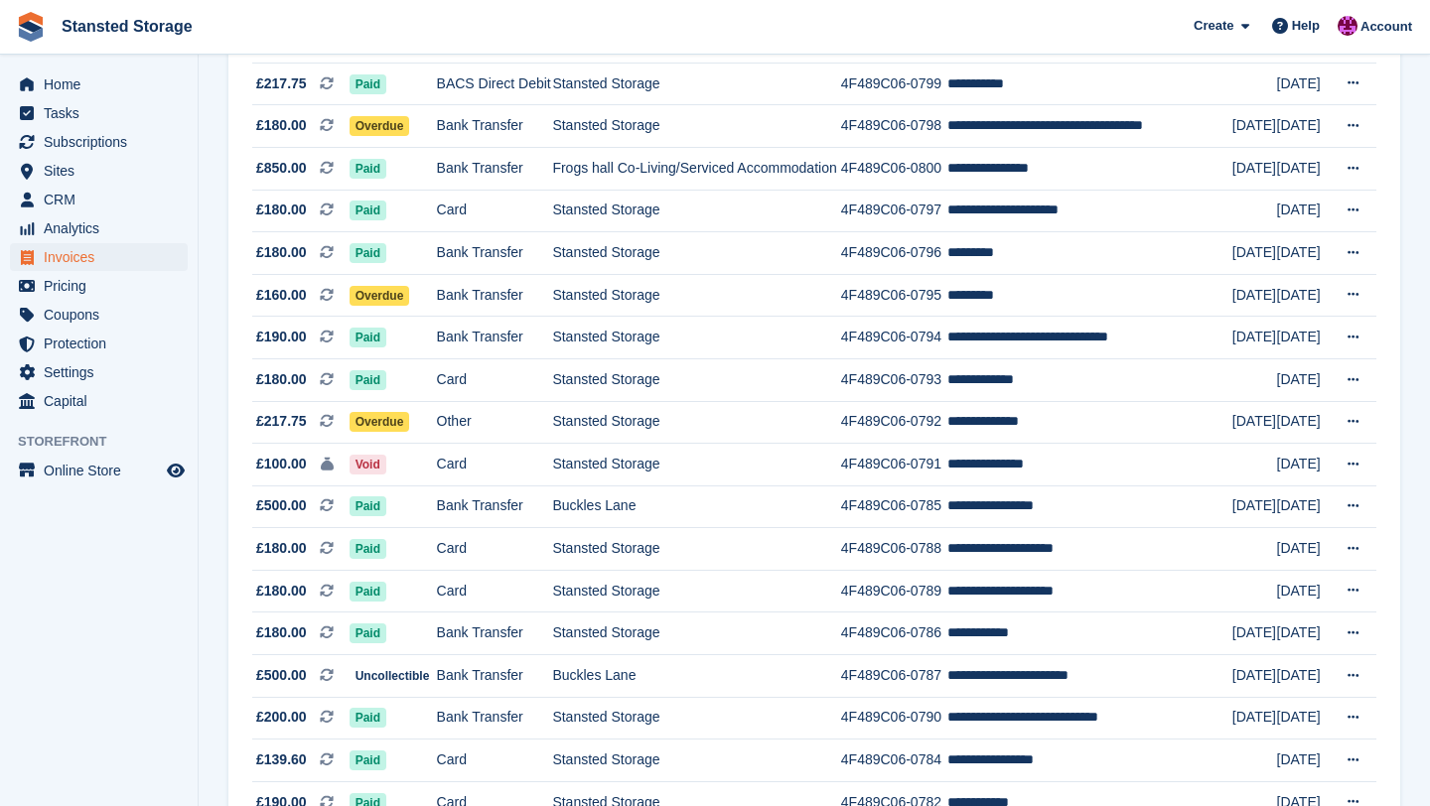
scroll to position [1195, 0]
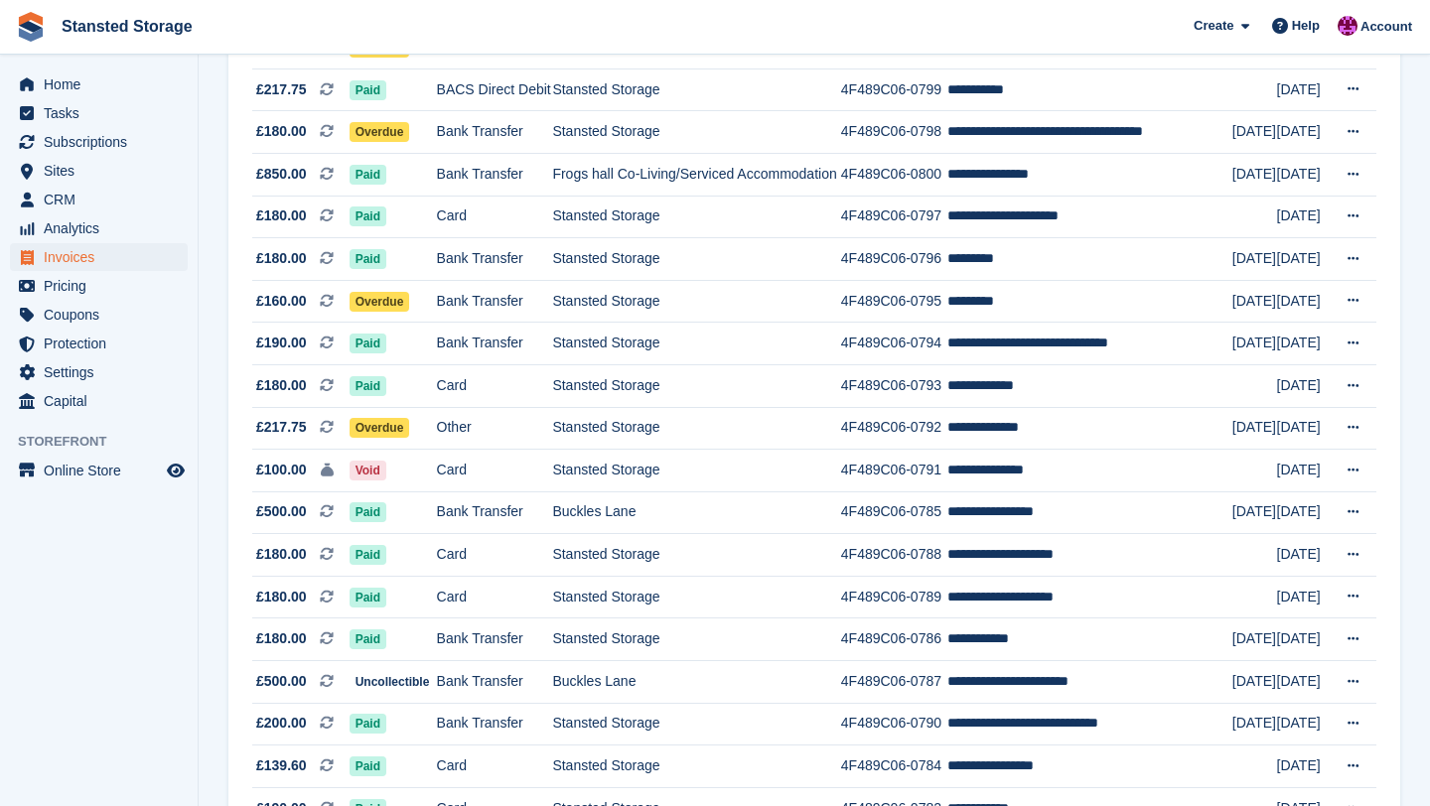
click at [992, 27] on td "**********" at bounding box center [1089, 5] width 285 height 43
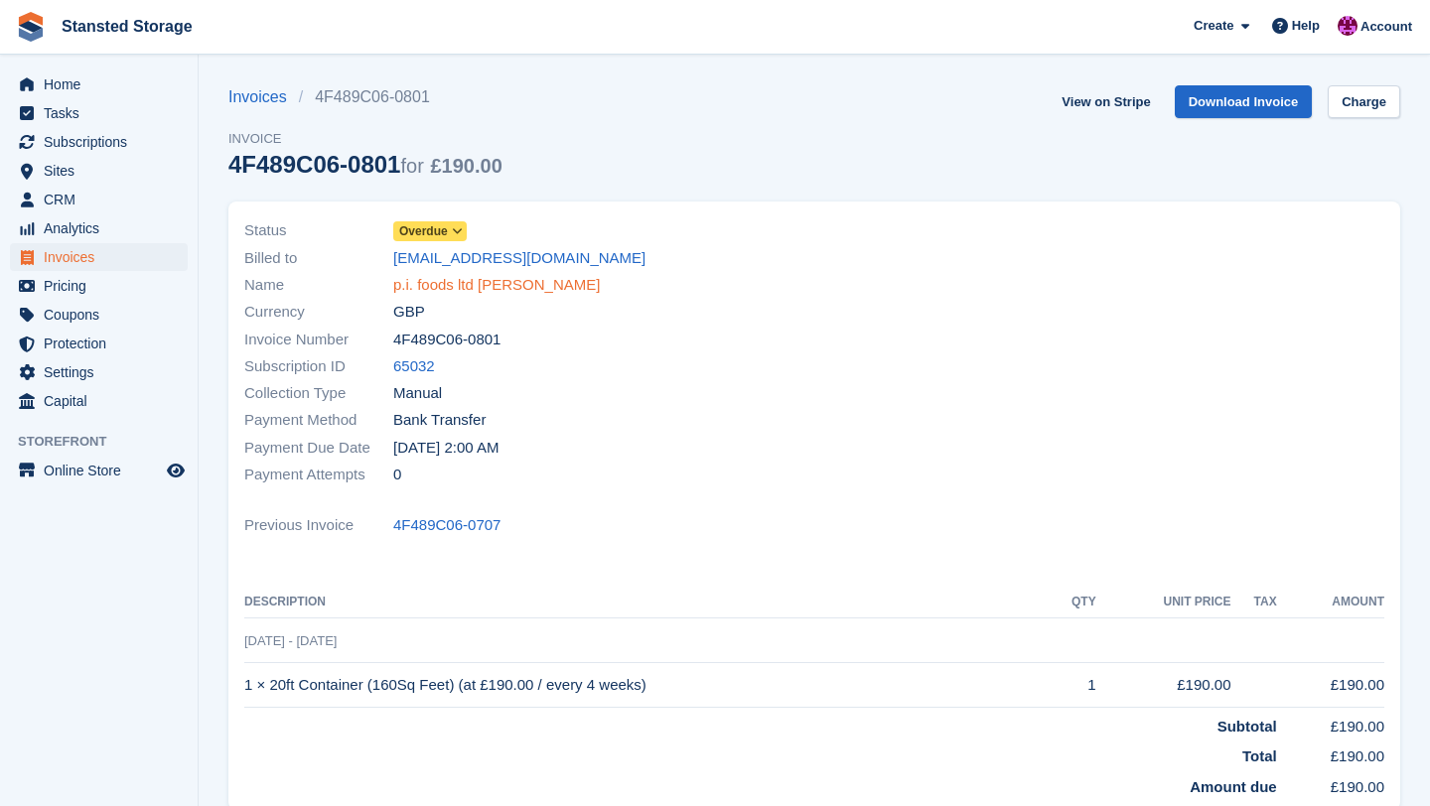
click at [549, 287] on link "p.i. foods ltd [PERSON_NAME]" at bounding box center [496, 285] width 207 height 23
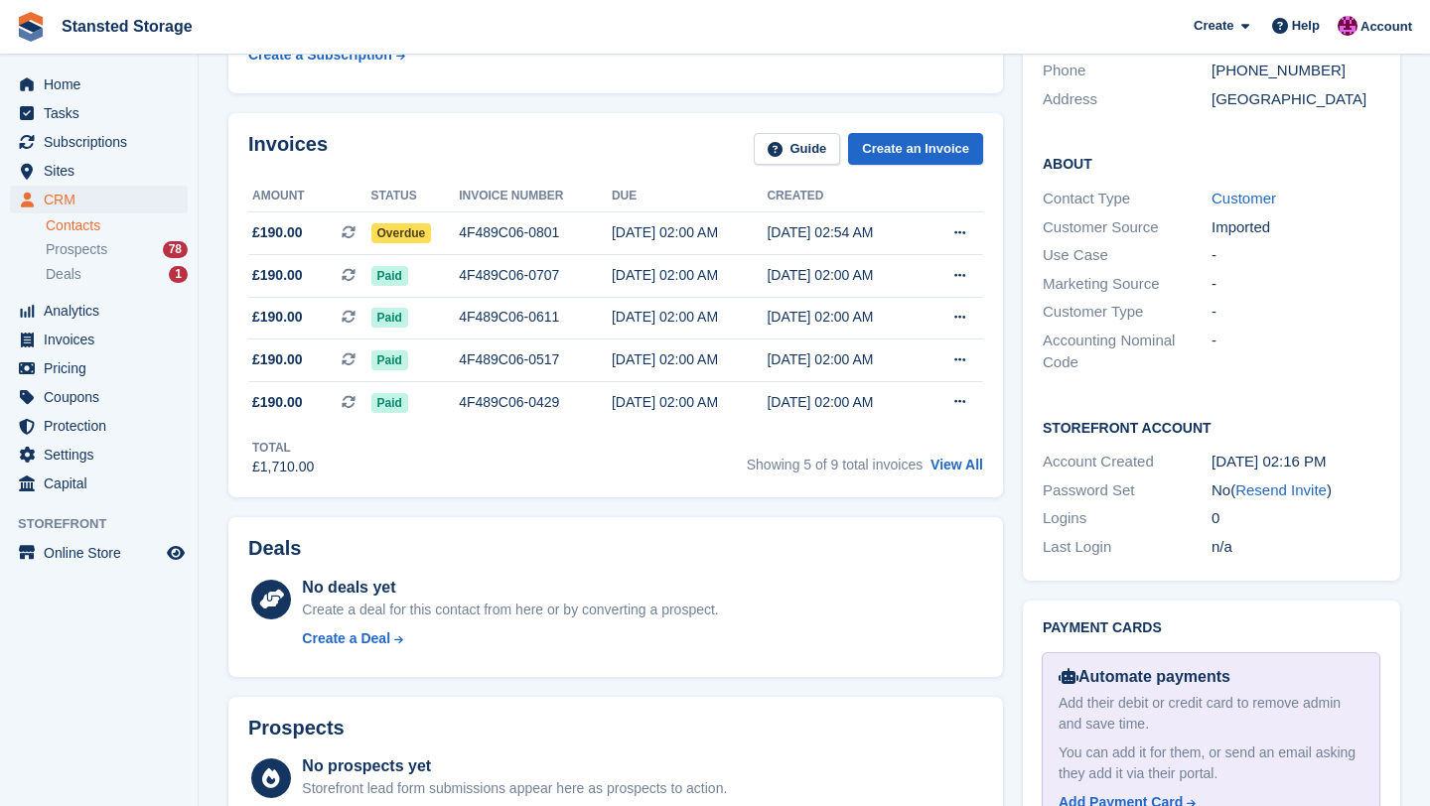
scroll to position [424, 0]
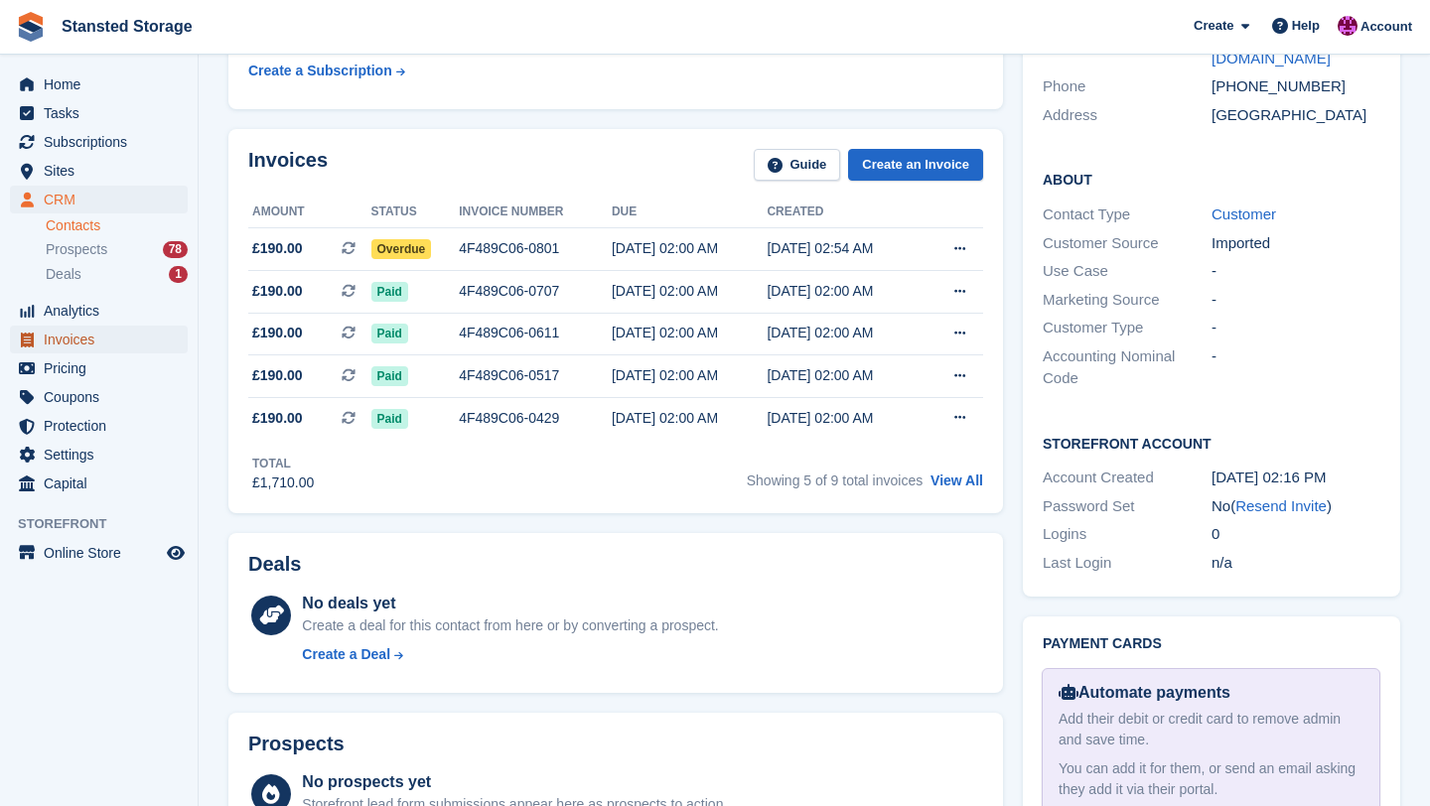
click at [86, 348] on span "Invoices" at bounding box center [103, 340] width 119 height 28
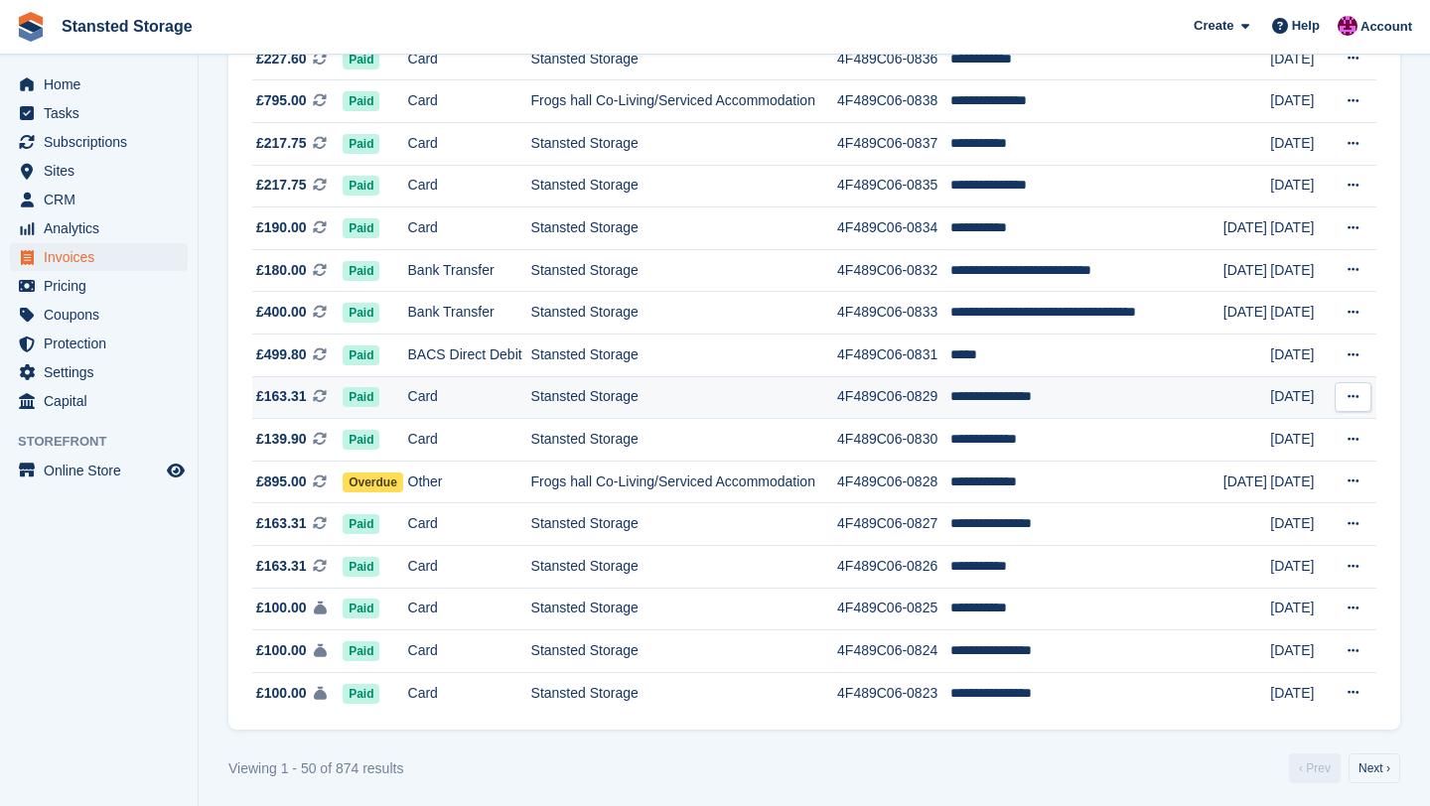
scroll to position [1740, 0]
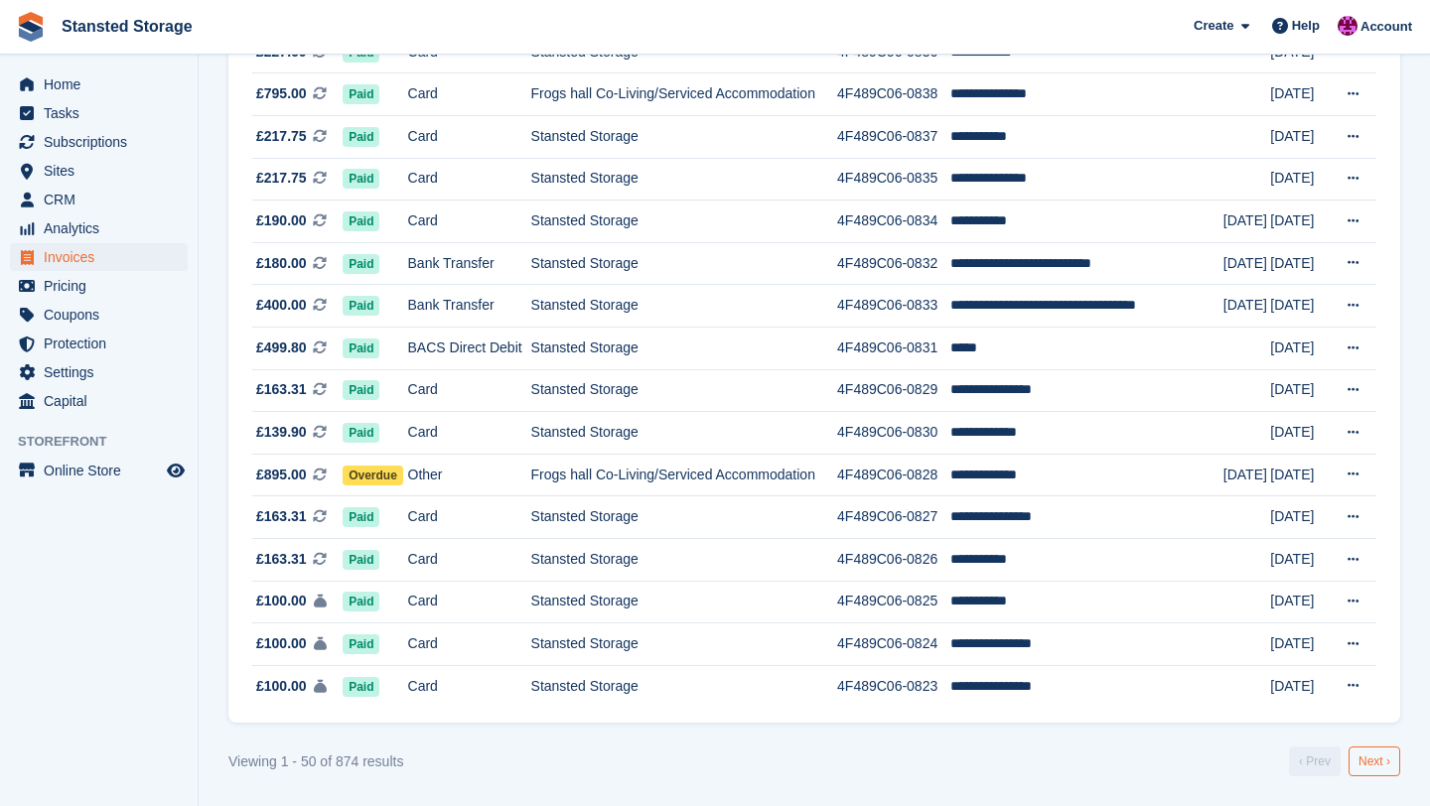
click at [1369, 756] on link "Next ›" at bounding box center [1375, 762] width 52 height 30
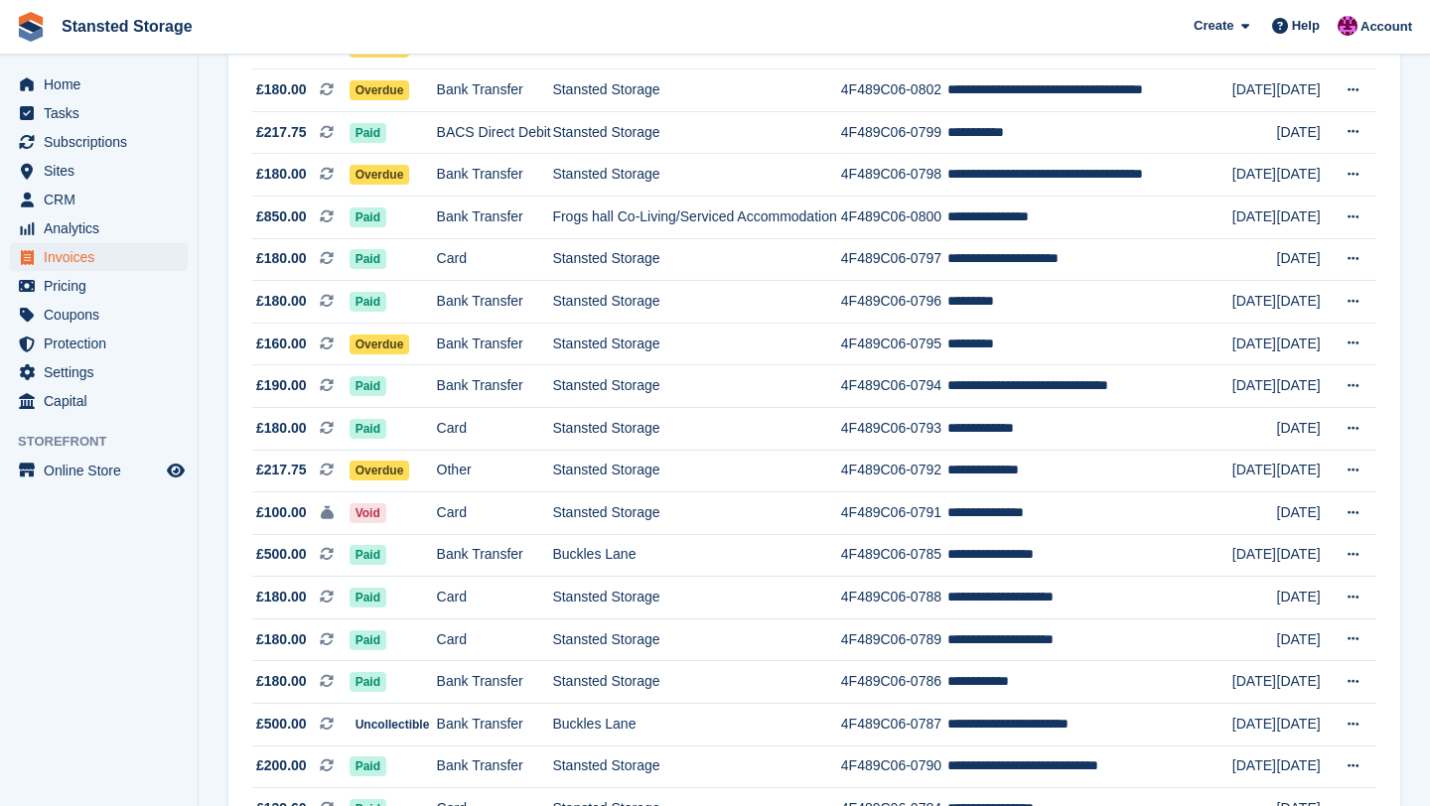
scroll to position [1140, 0]
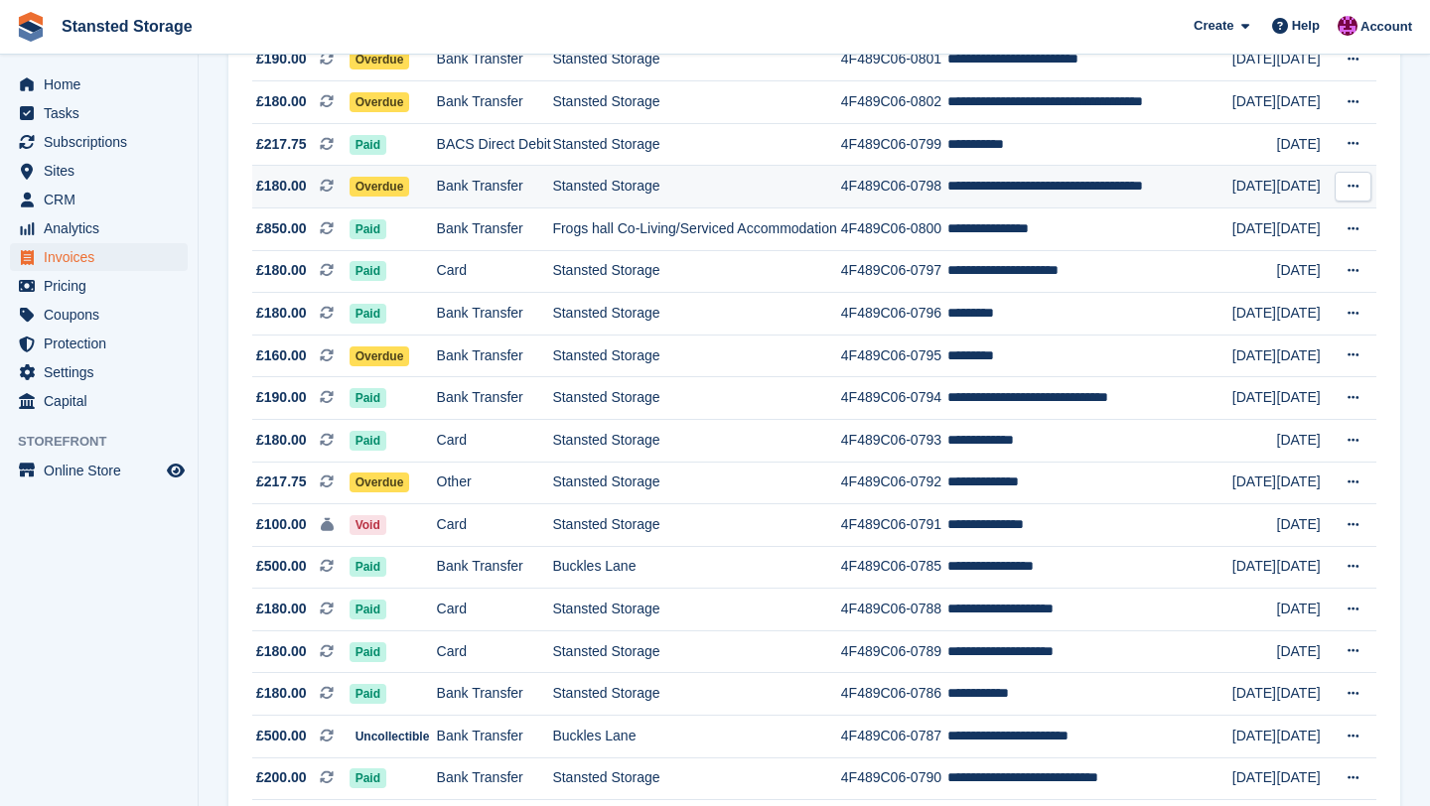
click at [932, 209] on td "4F489C06-0798" at bounding box center [894, 187] width 106 height 43
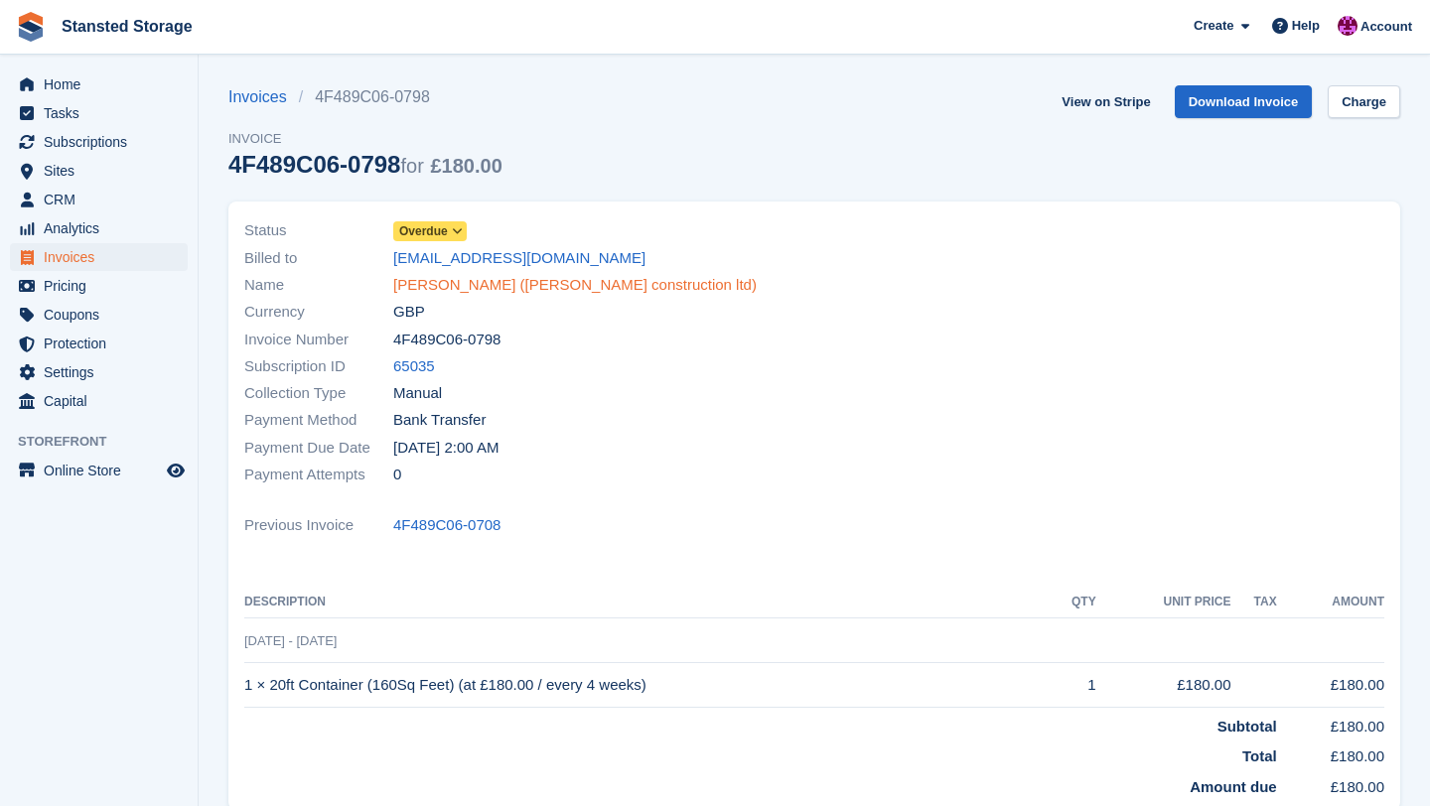
click at [458, 286] on link "[PERSON_NAME] ([PERSON_NAME] construction ltd)" at bounding box center [574, 285] width 363 height 23
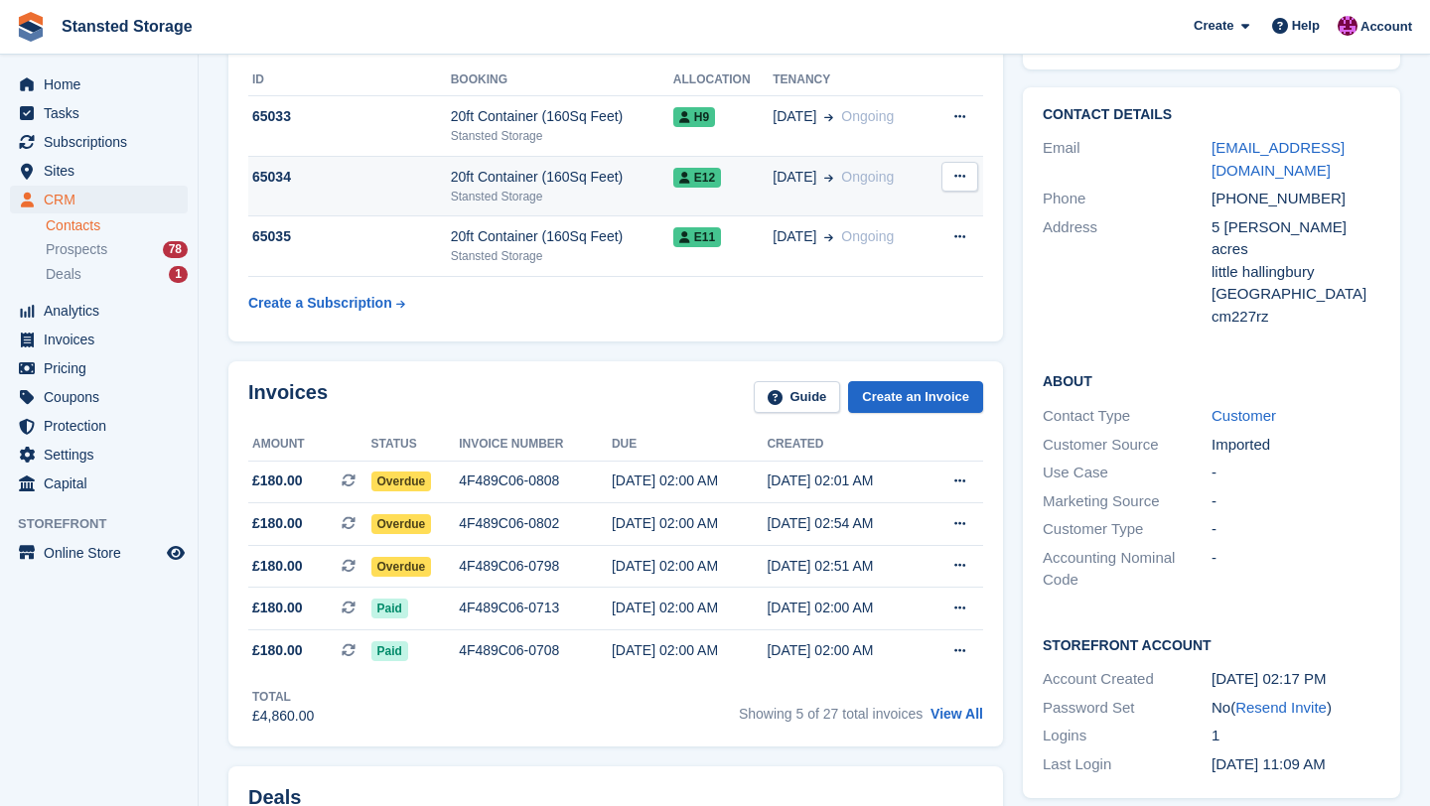
scroll to position [322, 0]
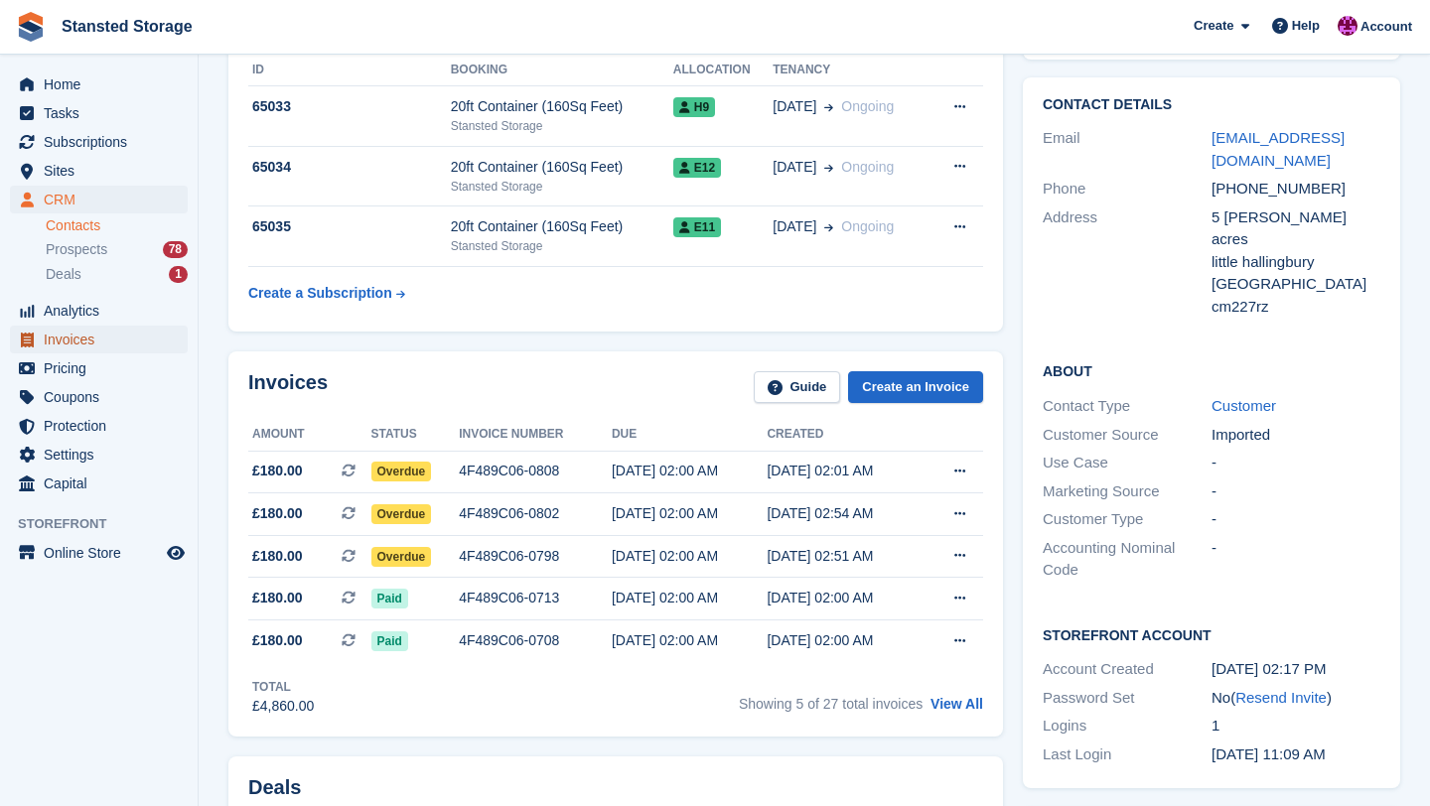
click at [100, 337] on span "Invoices" at bounding box center [103, 340] width 119 height 28
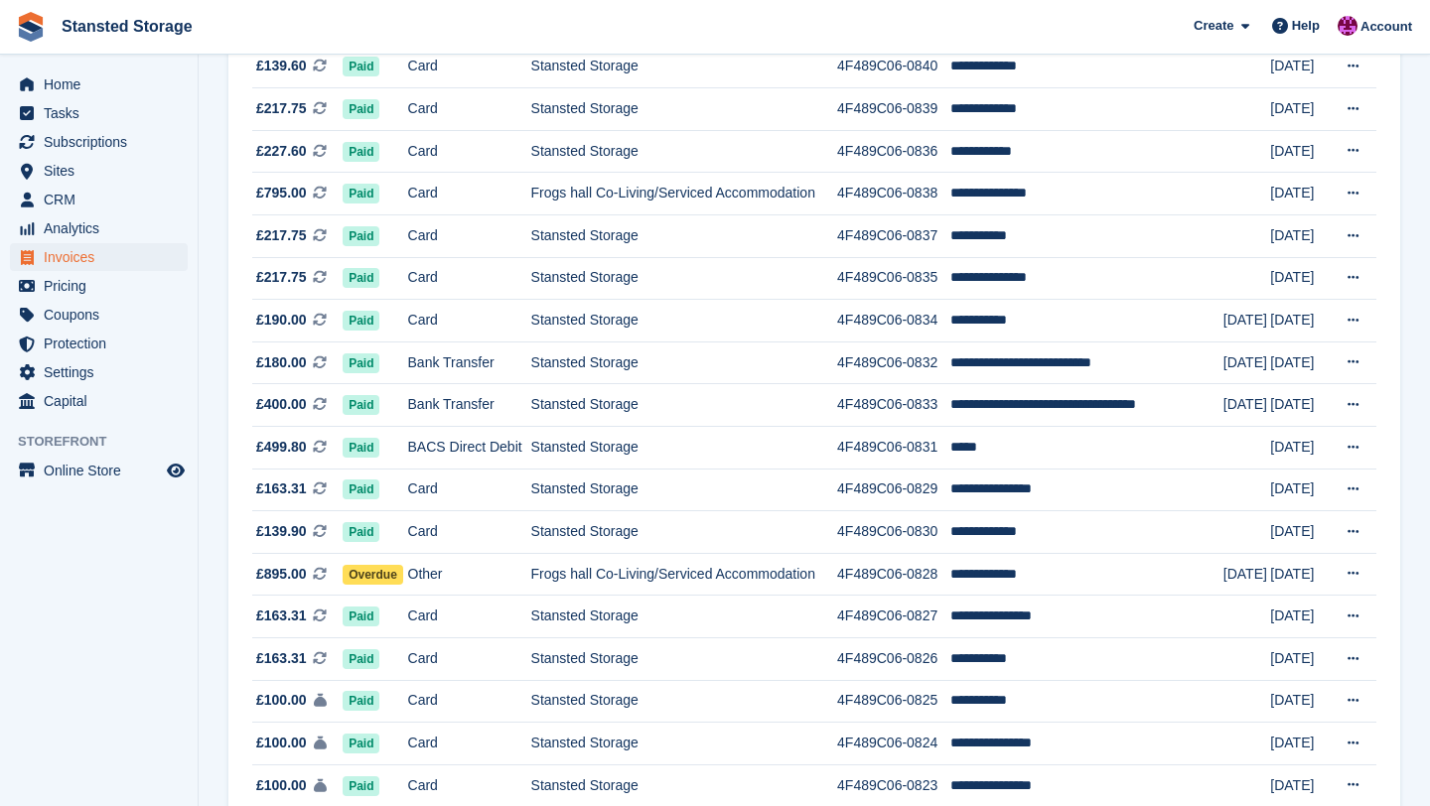
scroll to position [1740, 0]
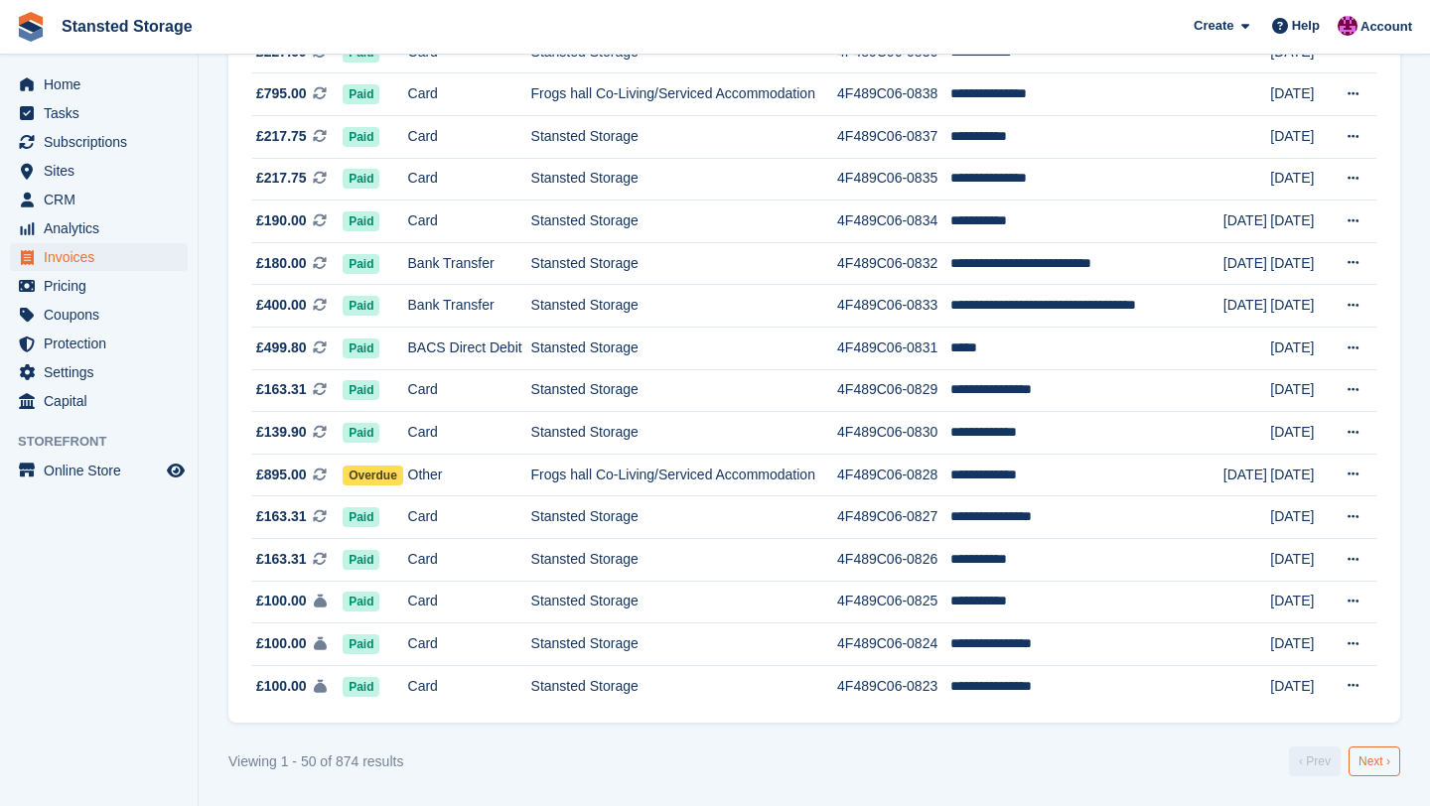
click at [1357, 767] on link "Next ›" at bounding box center [1375, 762] width 52 height 30
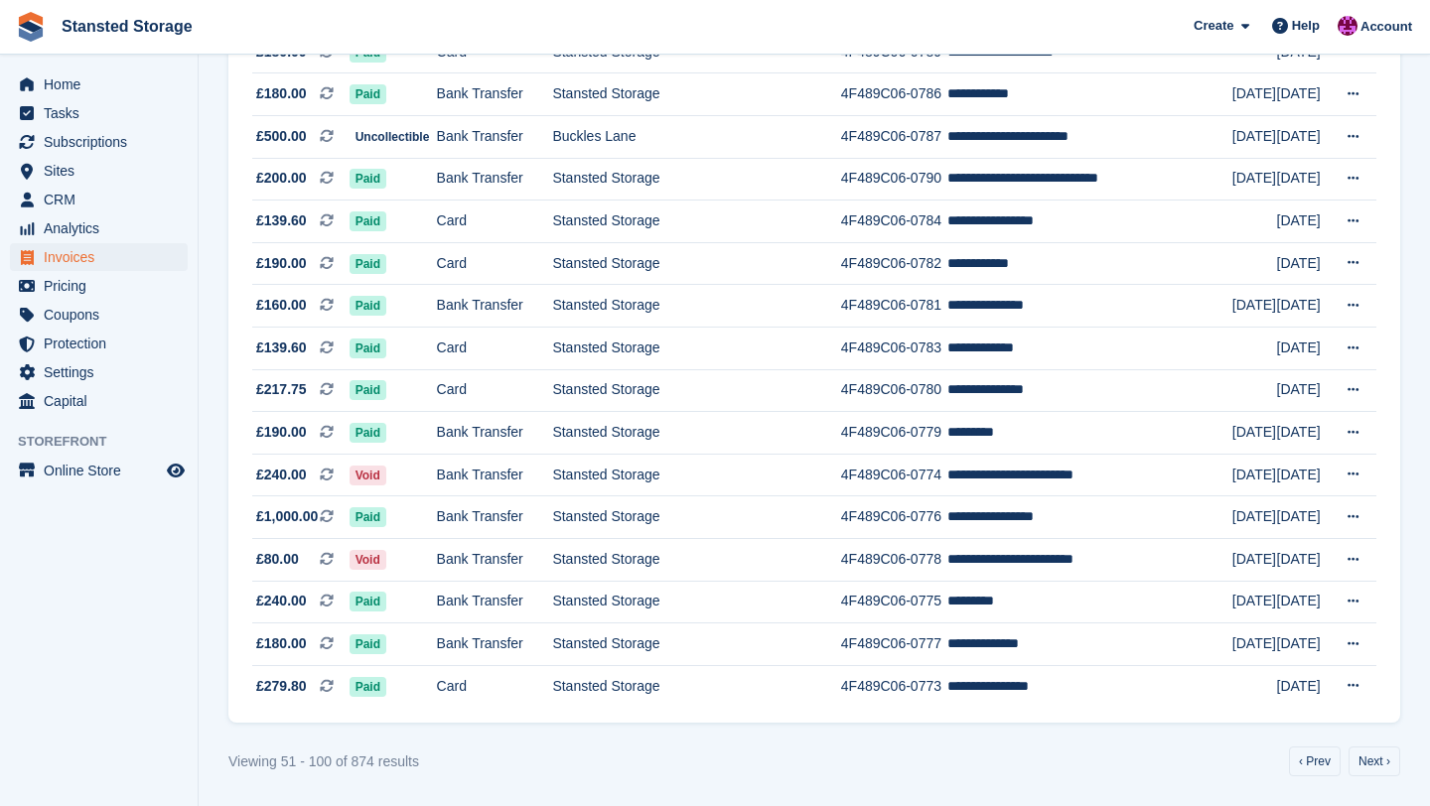
scroll to position [2219, 0]
click at [1362, 768] on link "Next ›" at bounding box center [1375, 762] width 52 height 30
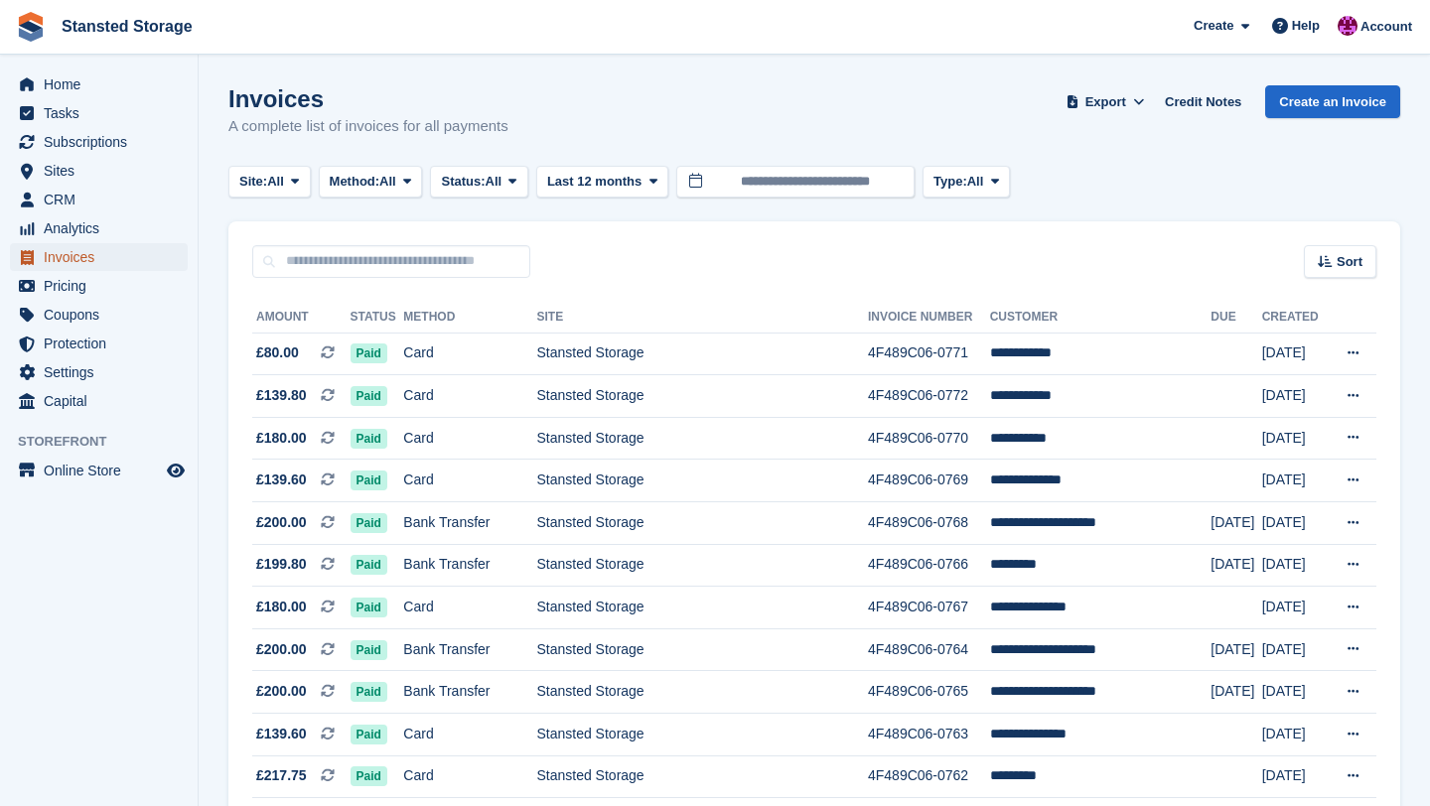
click at [154, 256] on span "Invoices" at bounding box center [103, 257] width 119 height 28
